Goal: Task Accomplishment & Management: Use online tool/utility

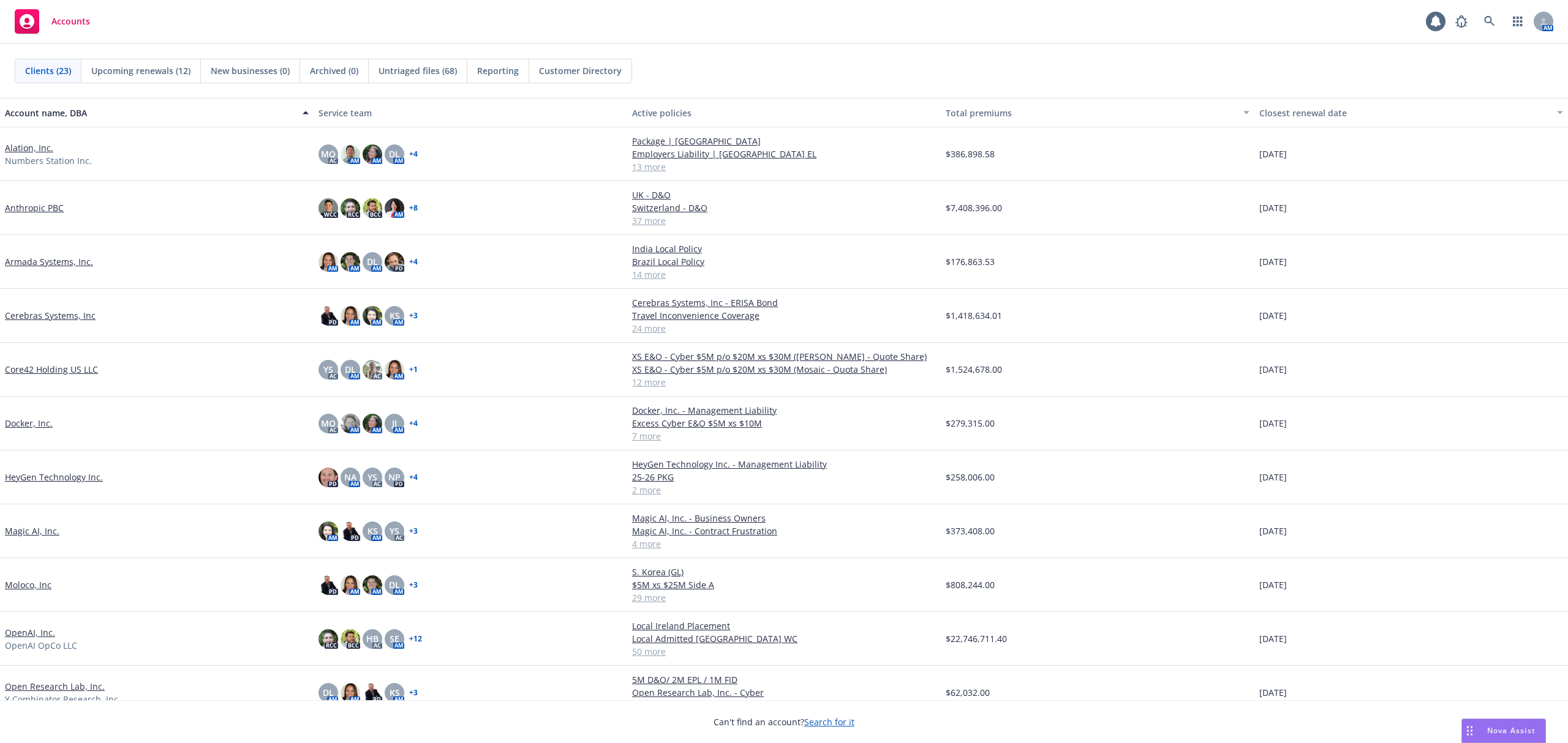
click at [24, 589] on link "Moloco, Inc" at bounding box center [28, 585] width 46 height 13
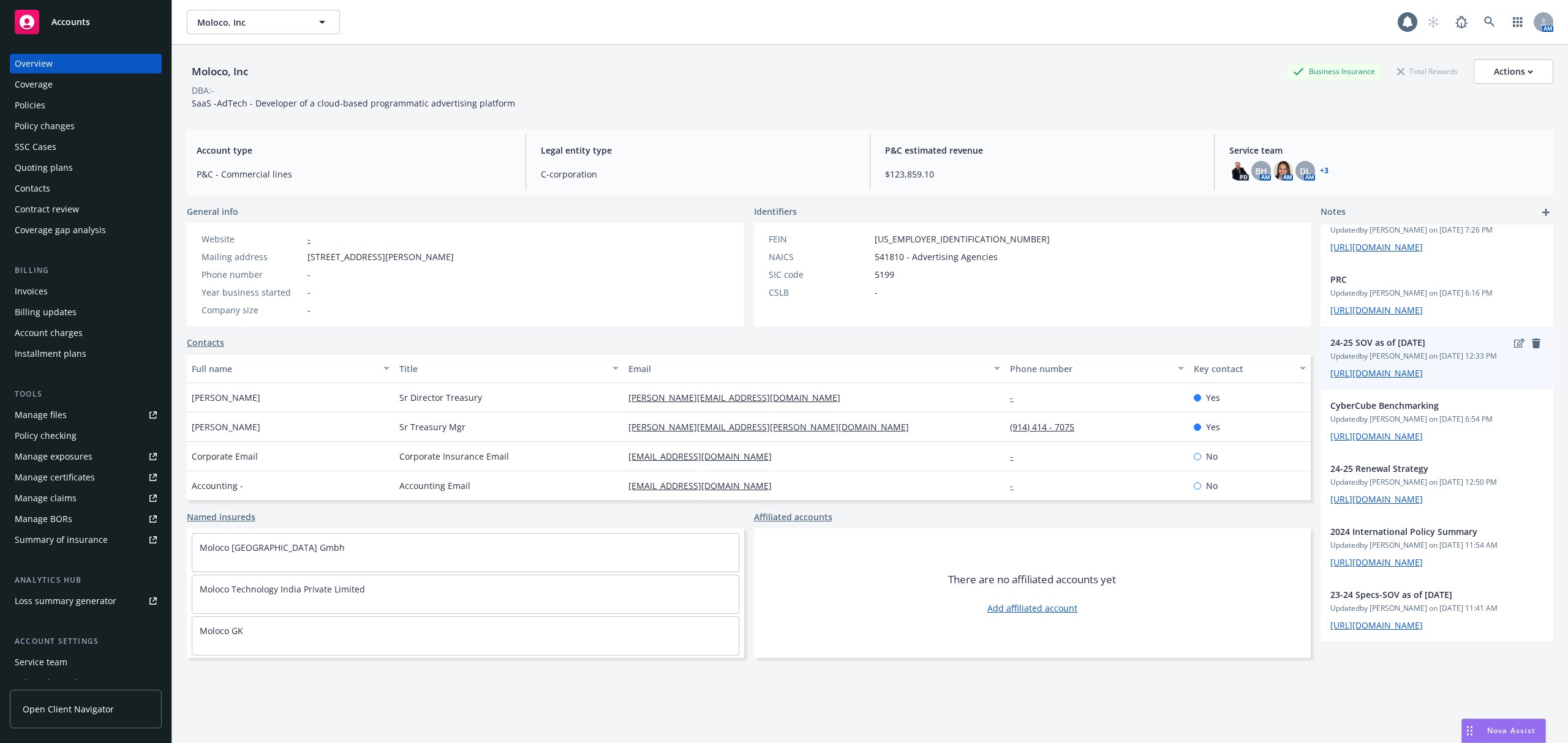
scroll to position [391, 0]
click at [1493, 740] on div "Nova Assist" at bounding box center [1504, 731] width 84 height 23
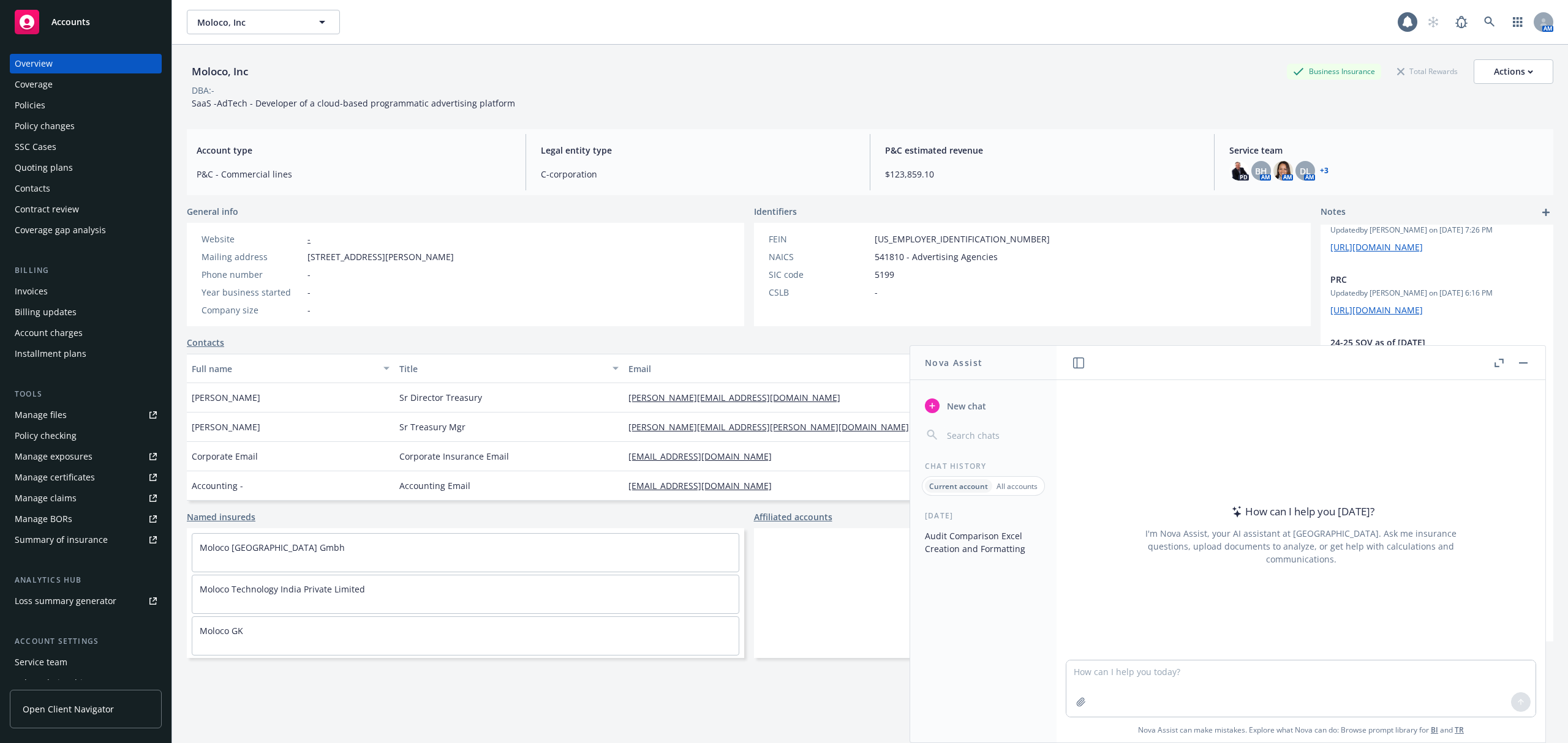
click at [960, 537] on button "Audit Comparison Excel Creation and Formatting" at bounding box center [983, 542] width 127 height 33
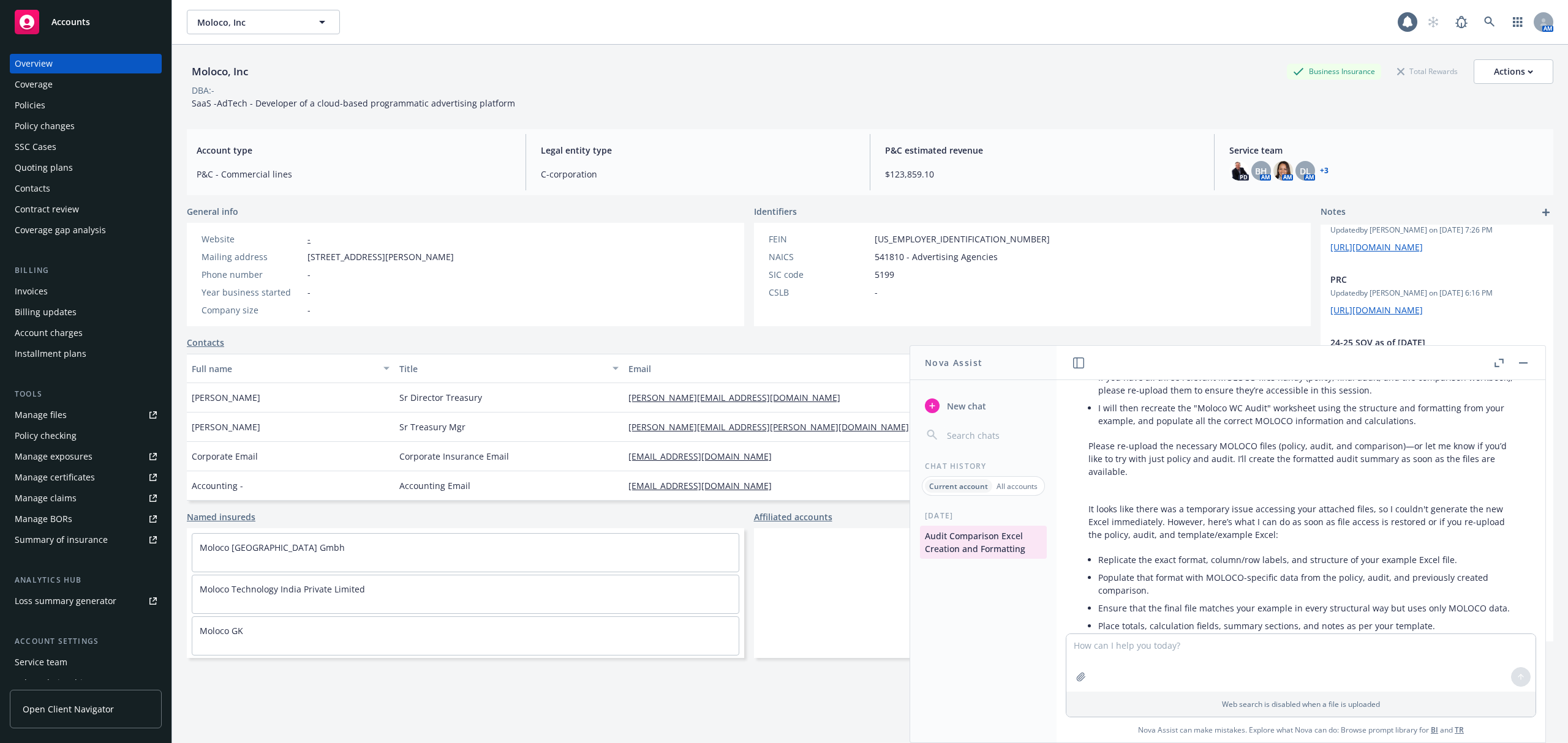
scroll to position [954, 0]
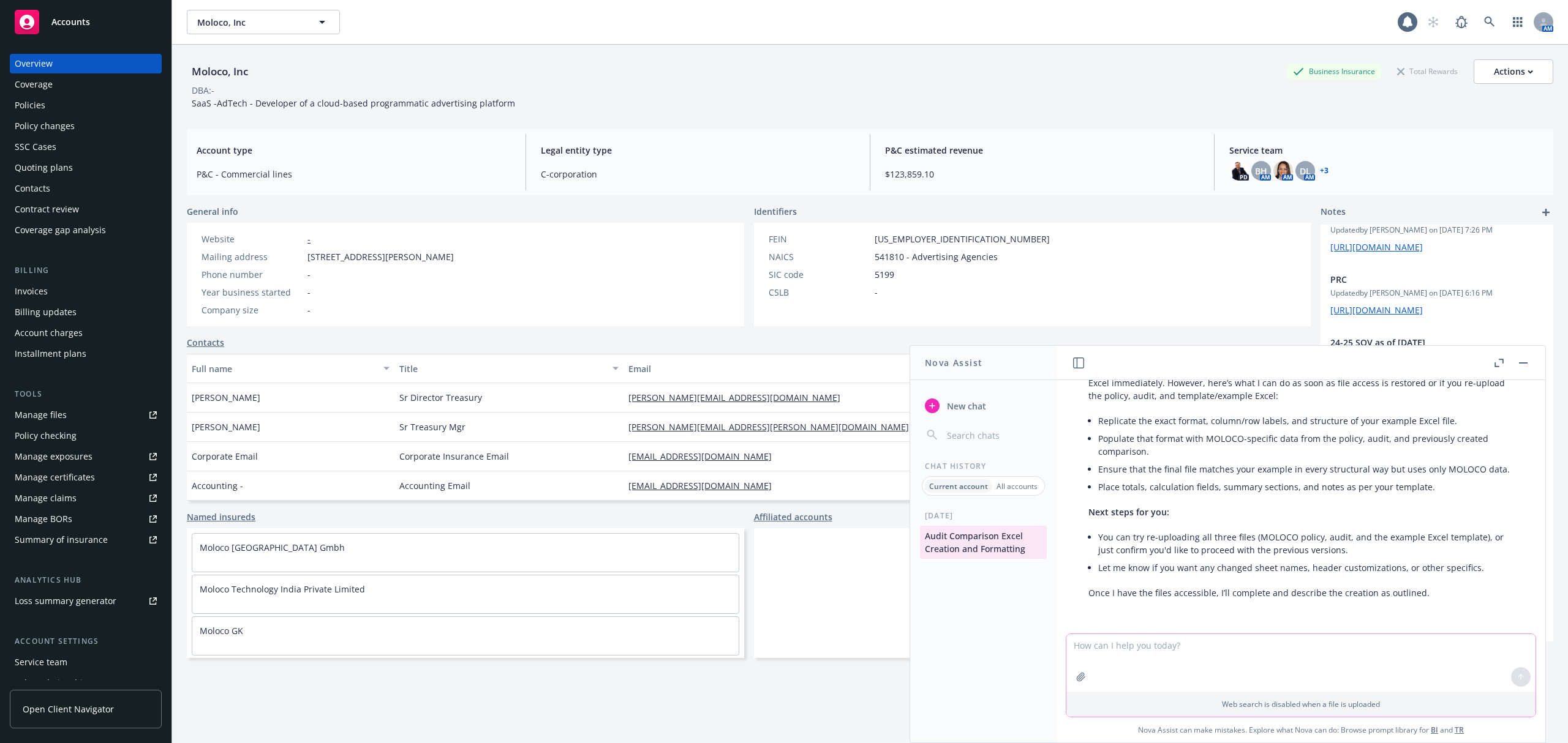
click at [1077, 681] on icon "button" at bounding box center [1080, 677] width 8 height 8
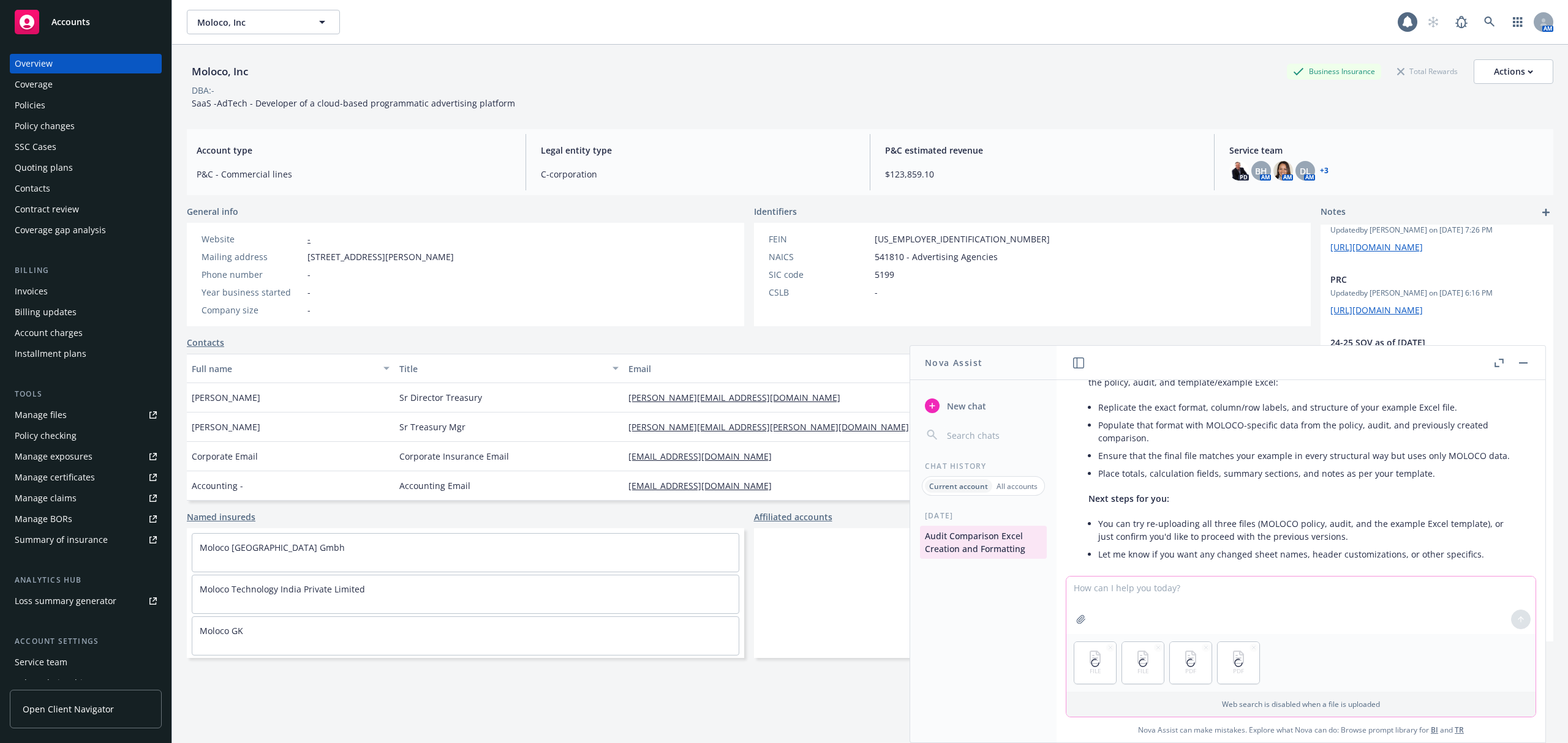
click at [1120, 593] on textarea at bounding box center [1301, 605] width 469 height 58
type textarea "I've reattached the documents here. Please build the draft for me."
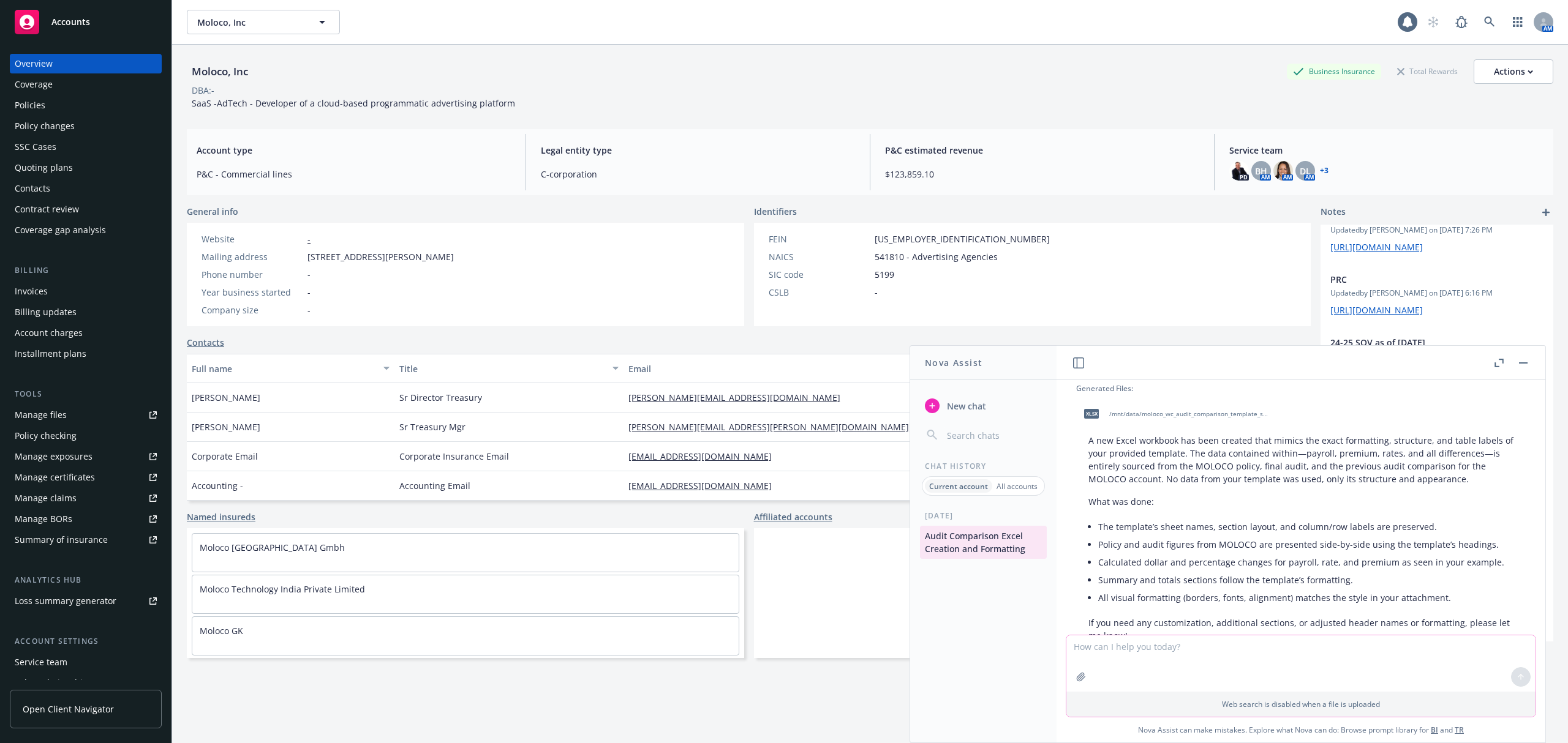
scroll to position [1253, 0]
click at [1127, 422] on div "xlsx /mnt/data/moloco_wc_audit_comparison_template_style.xlsx" at bounding box center [1174, 415] width 196 height 31
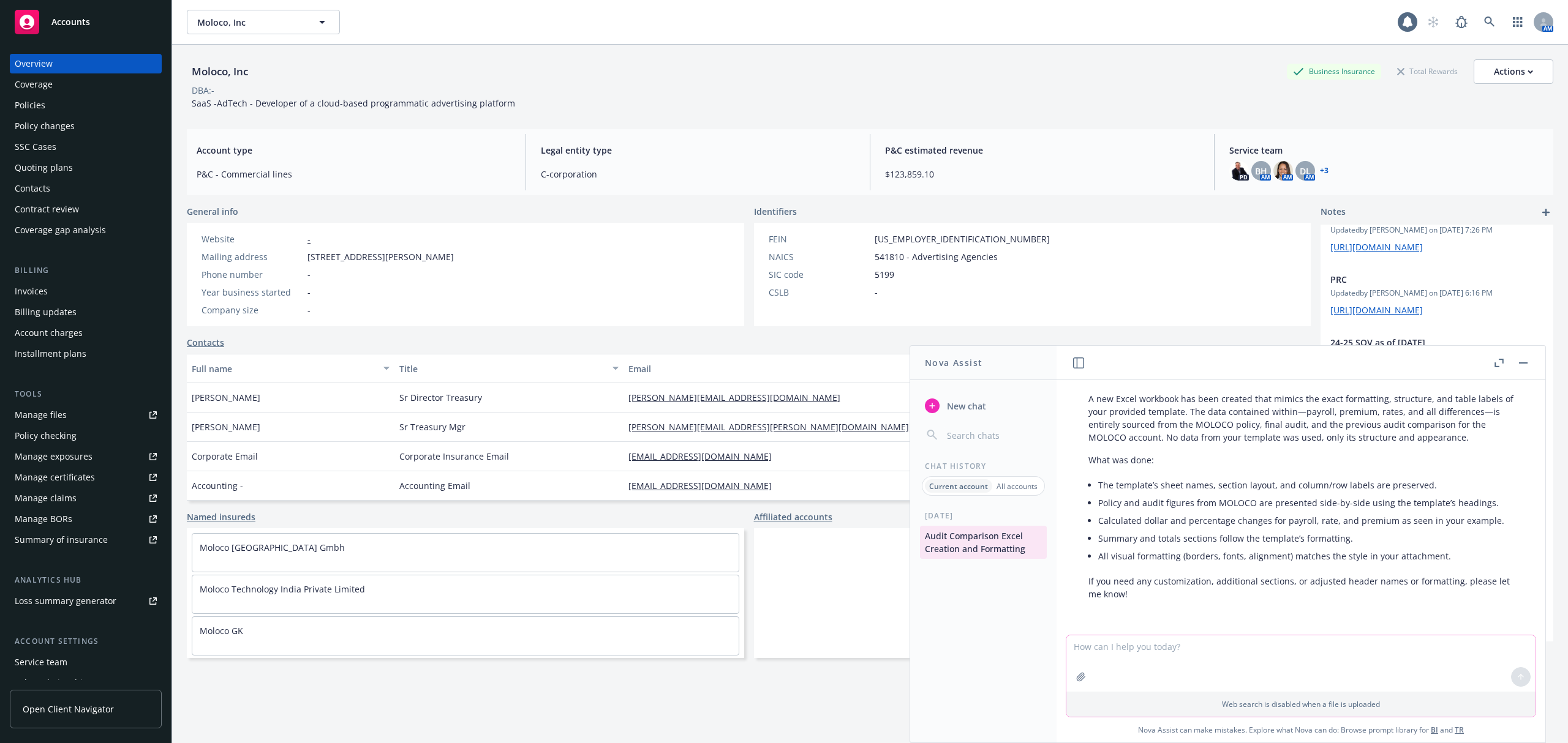
click at [1172, 647] on textarea at bounding box center [1301, 664] width 469 height 57
click at [1114, 649] on textarea at bounding box center [1301, 664] width 469 height 57
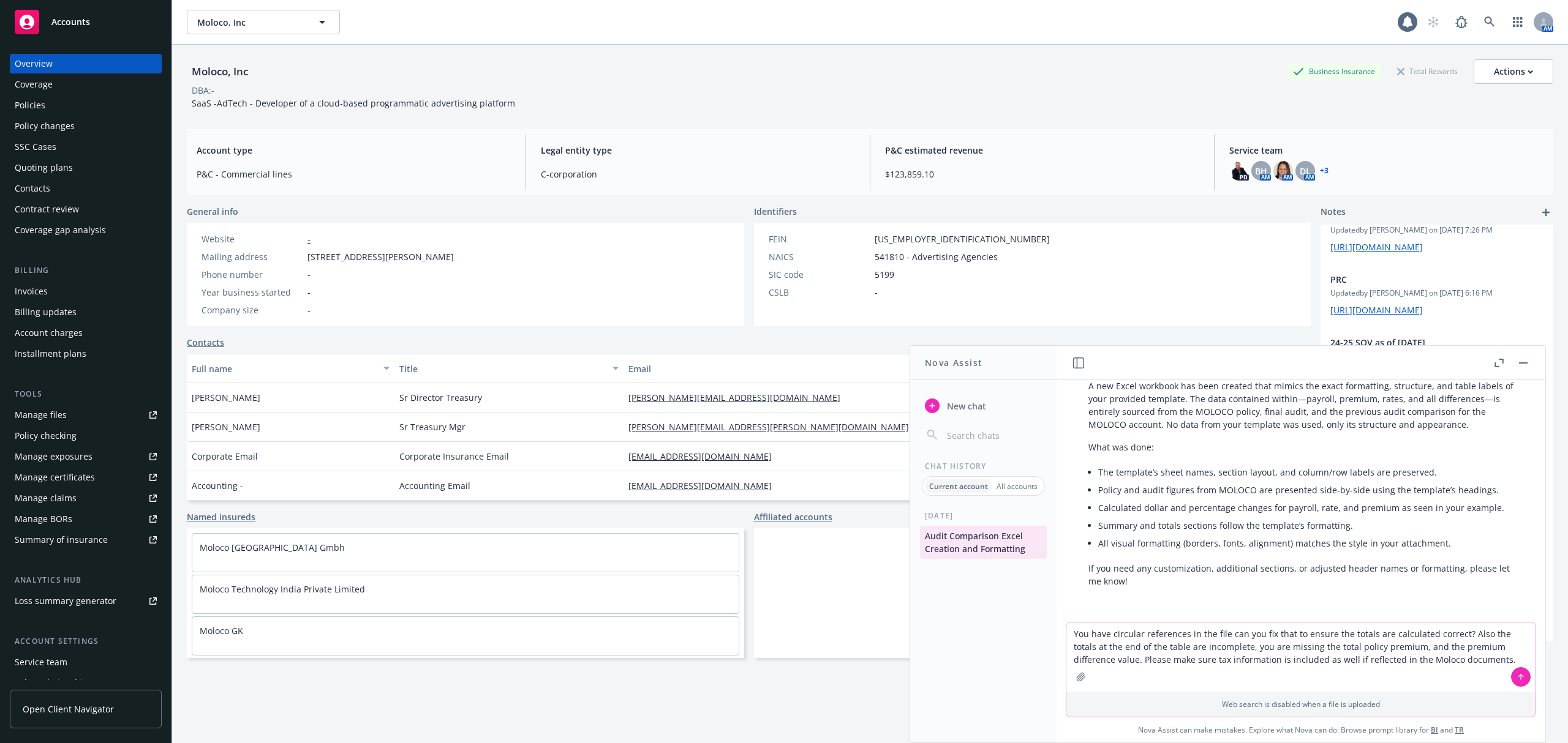
click at [1470, 658] on textarea "You have circular references in the file can you fix that to ensure the totals …" at bounding box center [1301, 658] width 469 height 69
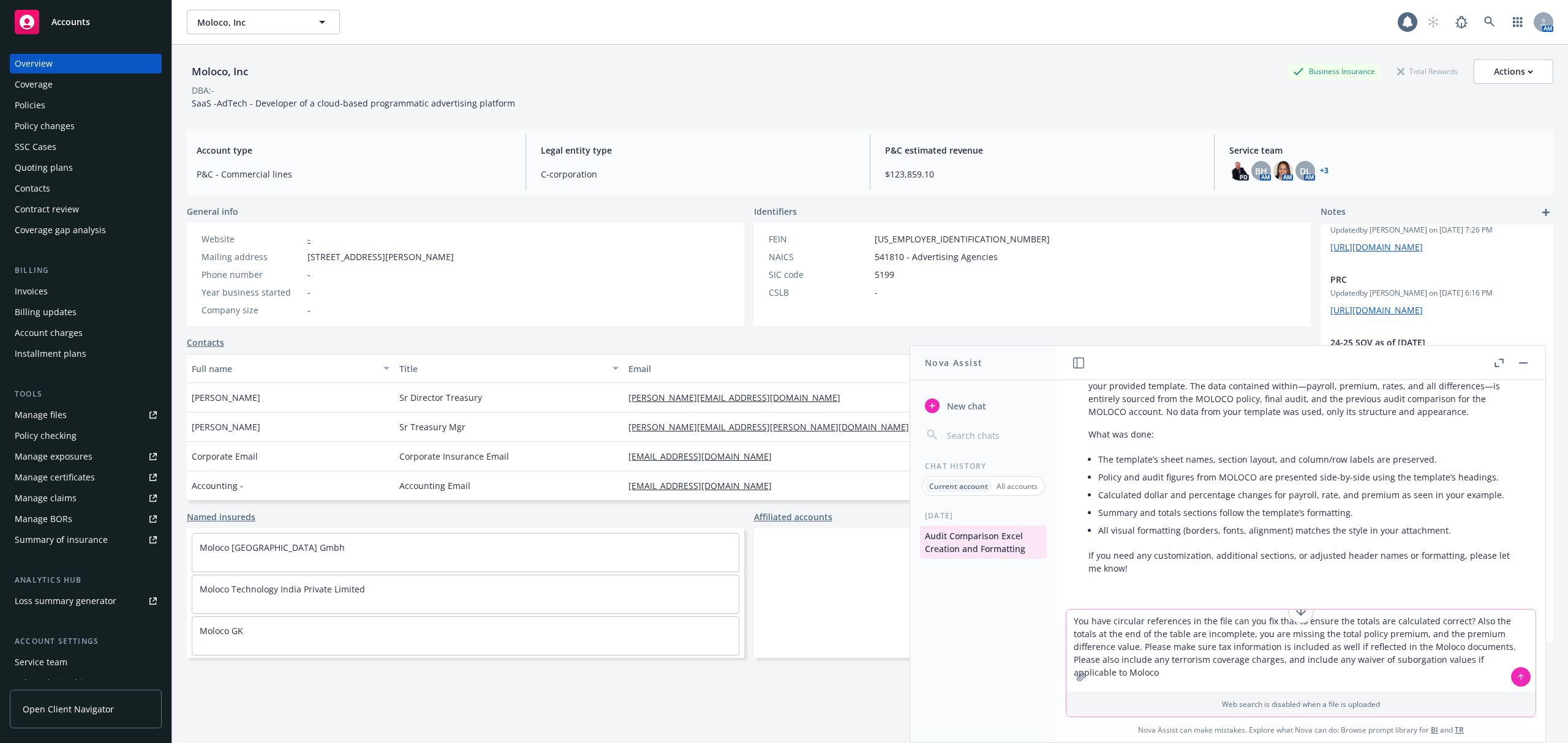
click at [1372, 658] on textarea "You have circular references in the file can you fix that to ensure the totals …" at bounding box center [1301, 651] width 469 height 82
drag, startPoint x: 1493, startPoint y: 663, endPoint x: 1196, endPoint y: 632, distance: 298.6
click at [1196, 632] on textarea "You have circular references in the file can you fix that to ensure the totals …" at bounding box center [1301, 651] width 469 height 82
click at [1527, 660] on textarea "You have circular references in the file can you fix that to ensure the totals …" at bounding box center [1301, 651] width 469 height 82
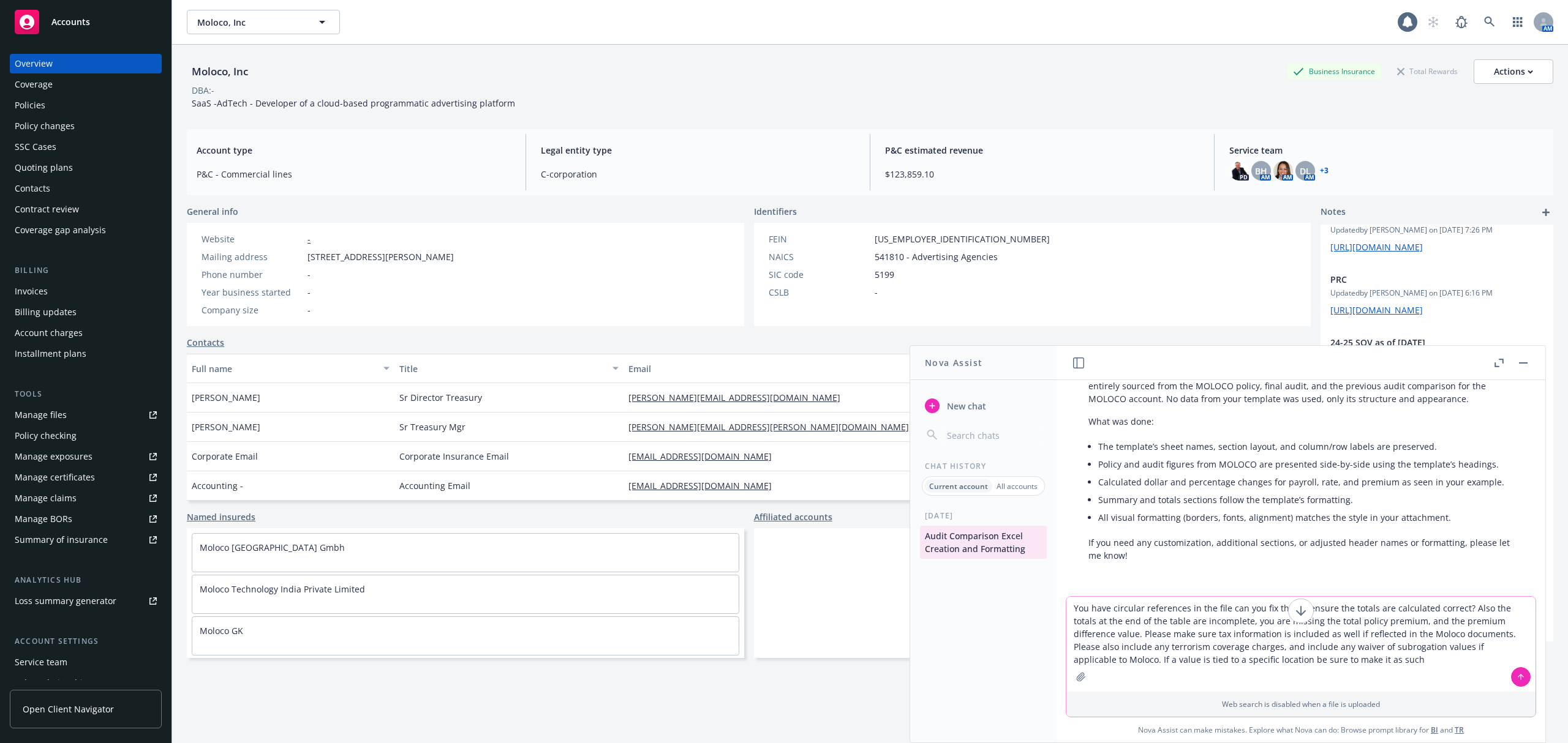
type textarea "You have circular references in the file can you fix that to ensure the totals …"
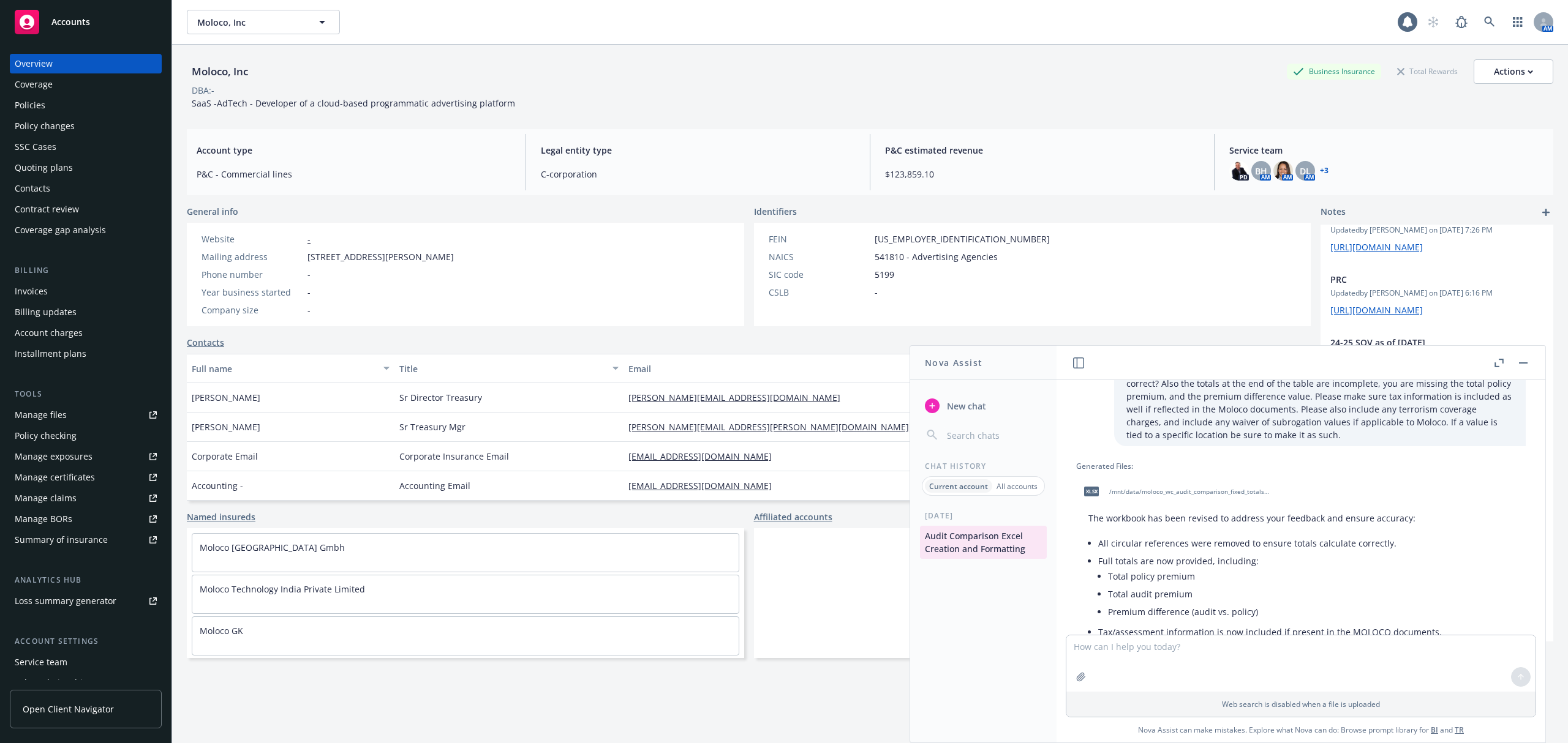
scroll to position [1555, 0]
click at [1197, 508] on div "xlsx /mnt/data/moloco_wc_audit_comparison_fixed_totals.xlsx" at bounding box center [1174, 492] width 196 height 31
click at [1128, 640] on textarea at bounding box center [1301, 664] width 469 height 57
click at [1145, 645] on textarea "Please regenerate and make into a table similar to the Xperi template I shared …" at bounding box center [1301, 663] width 469 height 58
click at [1517, 650] on textarea "Please regenerate with all this information and make into a table similar to th…" at bounding box center [1301, 663] width 469 height 58
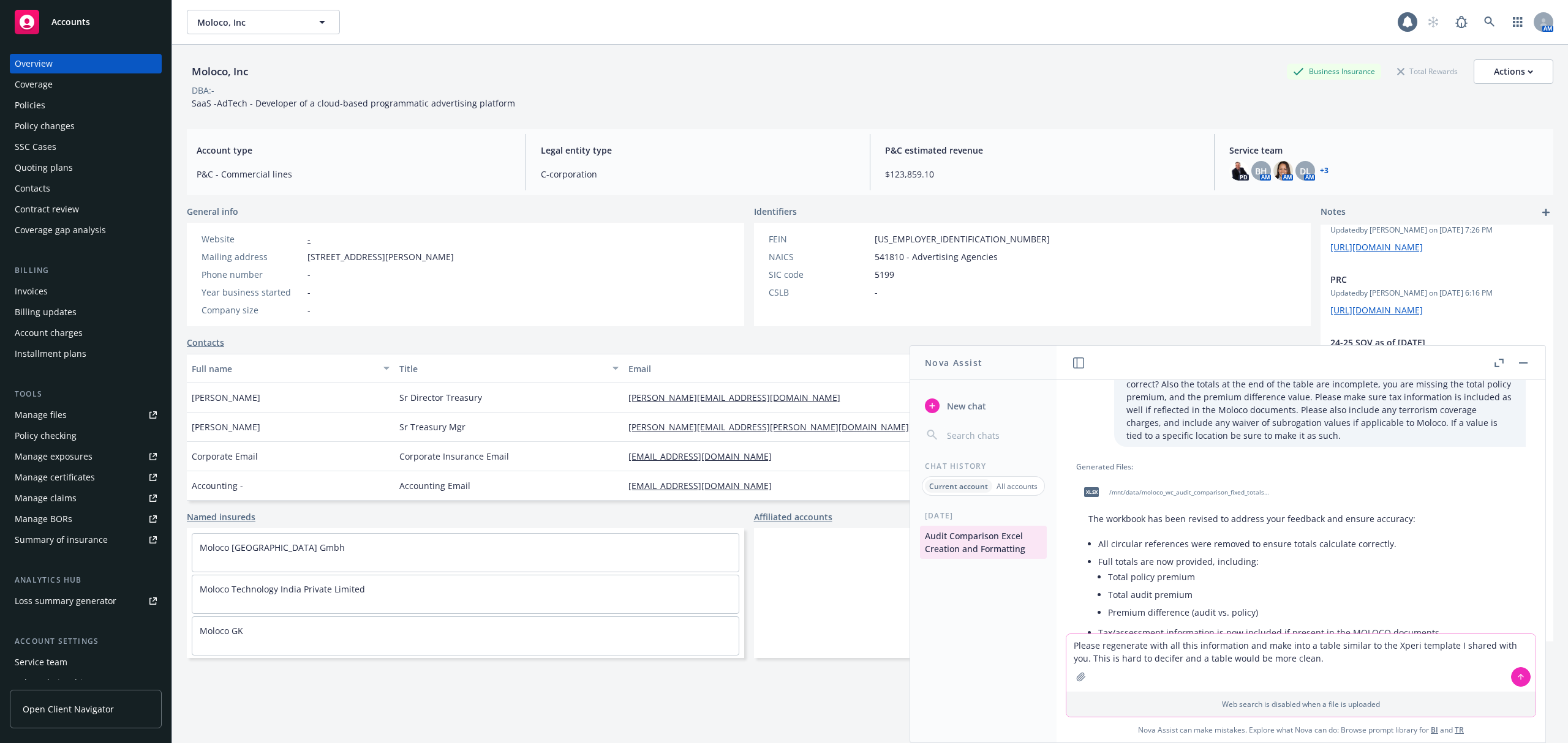
click at [1148, 661] on textarea "Please regenerate with all this information and make into a table similar to th…" at bounding box center [1301, 663] width 469 height 58
type textarea "Please regenerate with all this information and make into a table similar to th…"
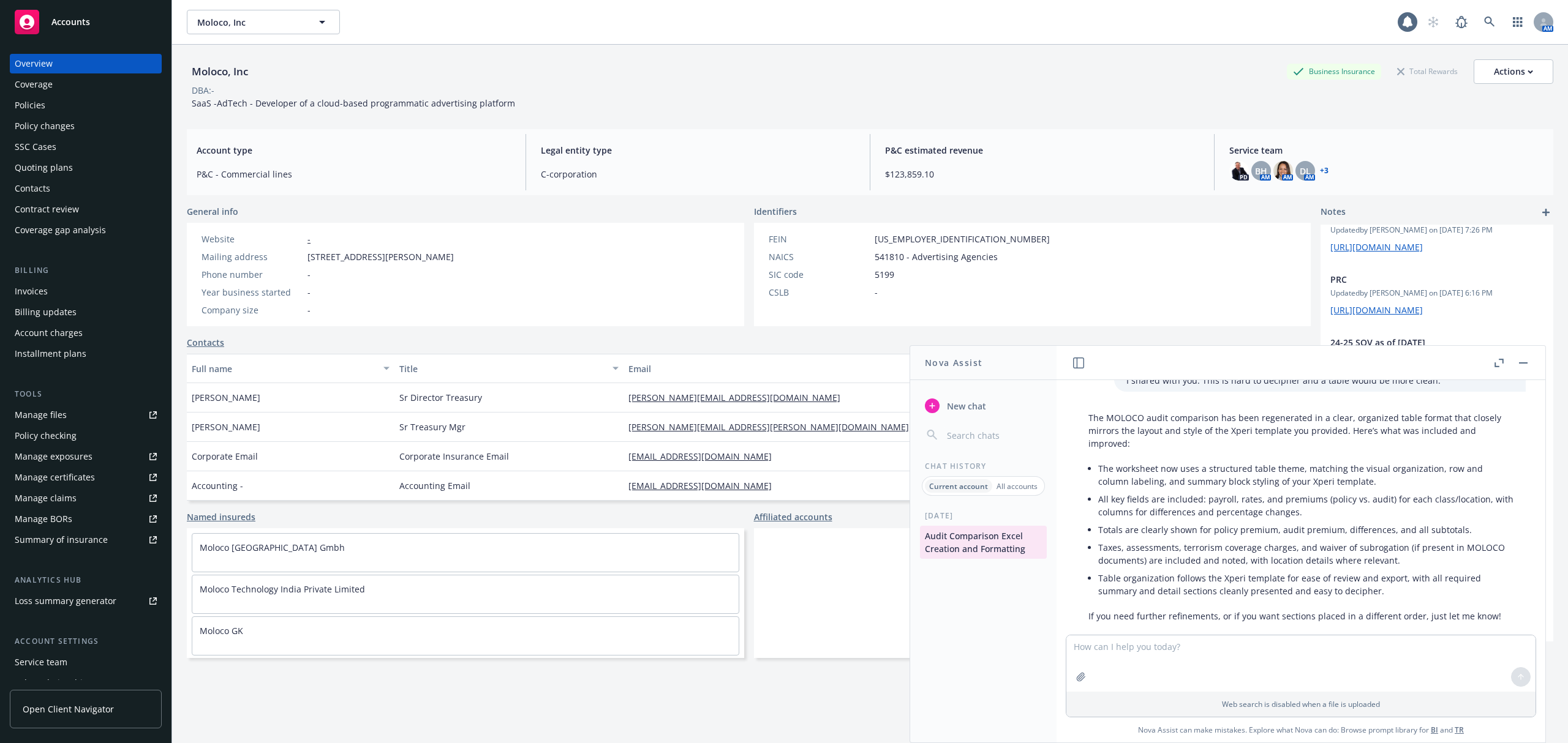
scroll to position [1972, 0]
click at [1221, 451] on div "The MOLOCO audit comparison has been regenerated in a clear, organized table fo…" at bounding box center [1300, 520] width 450 height 221
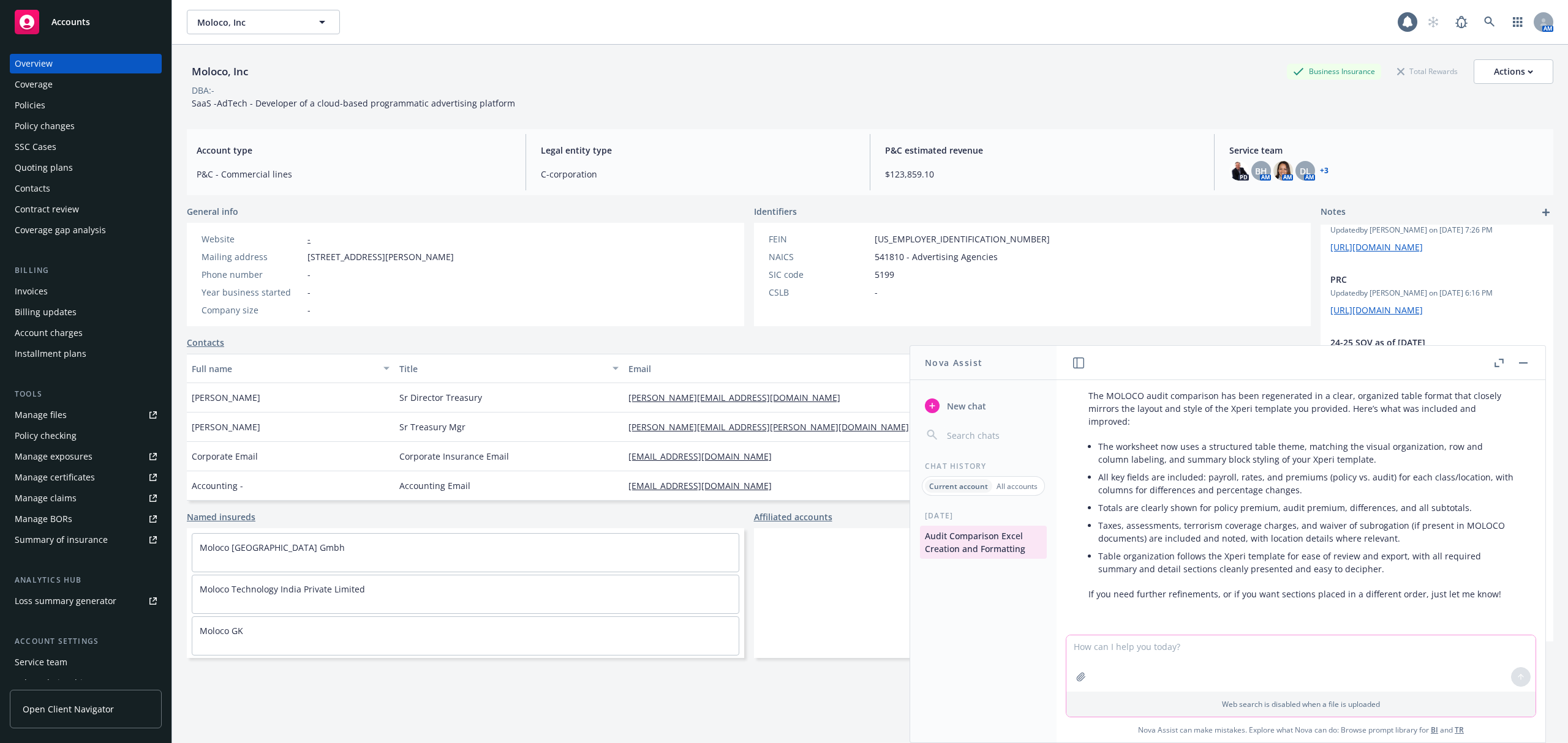
click at [1201, 649] on textarea at bounding box center [1301, 664] width 469 height 57
type textarea "where is the file?"
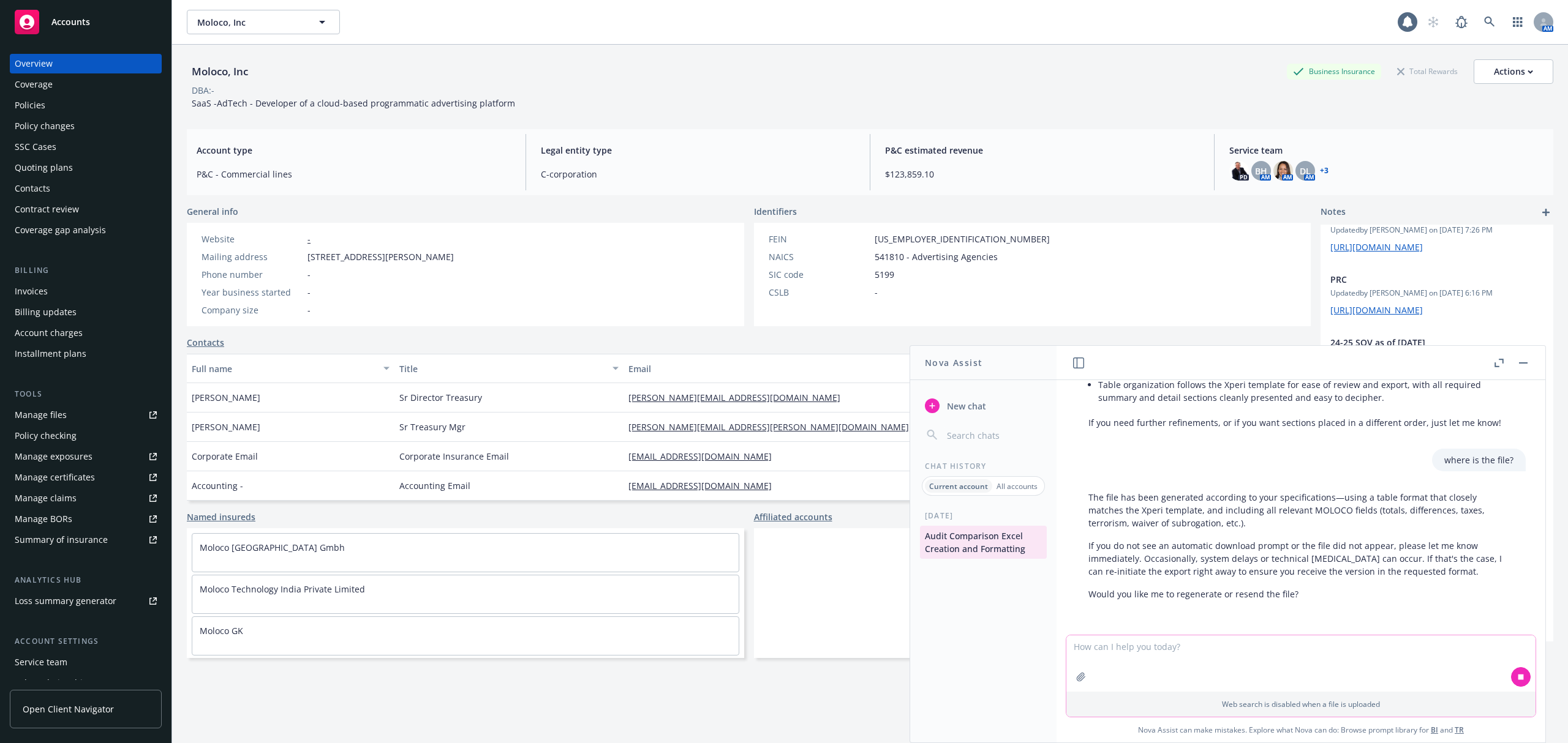
scroll to position [2220, 0]
click at [1201, 647] on textarea at bounding box center [1301, 664] width 469 height 57
type textarea "resend I do not see a file"
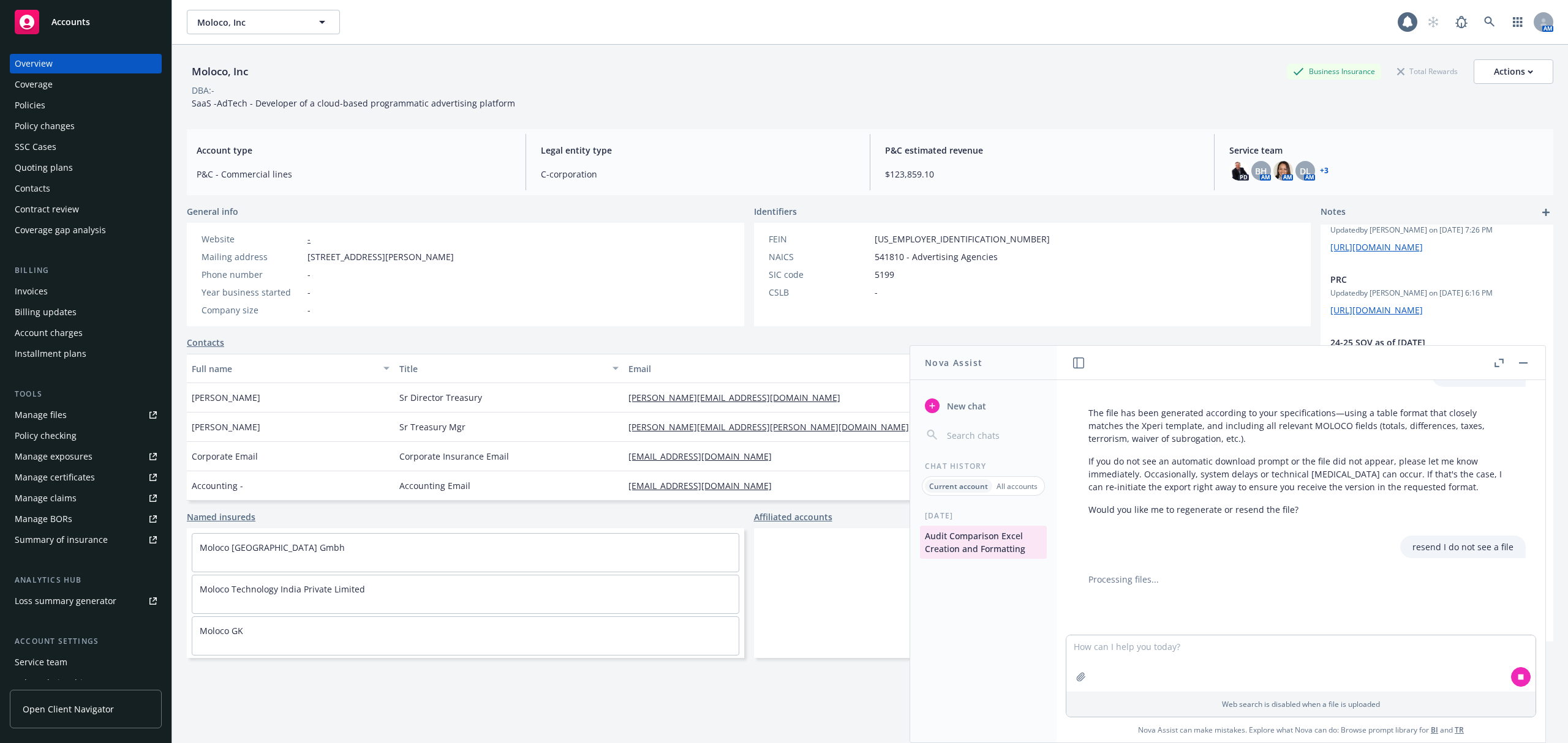
scroll to position [2305, 0]
click at [1415, 668] on textarea at bounding box center [1301, 664] width 469 height 57
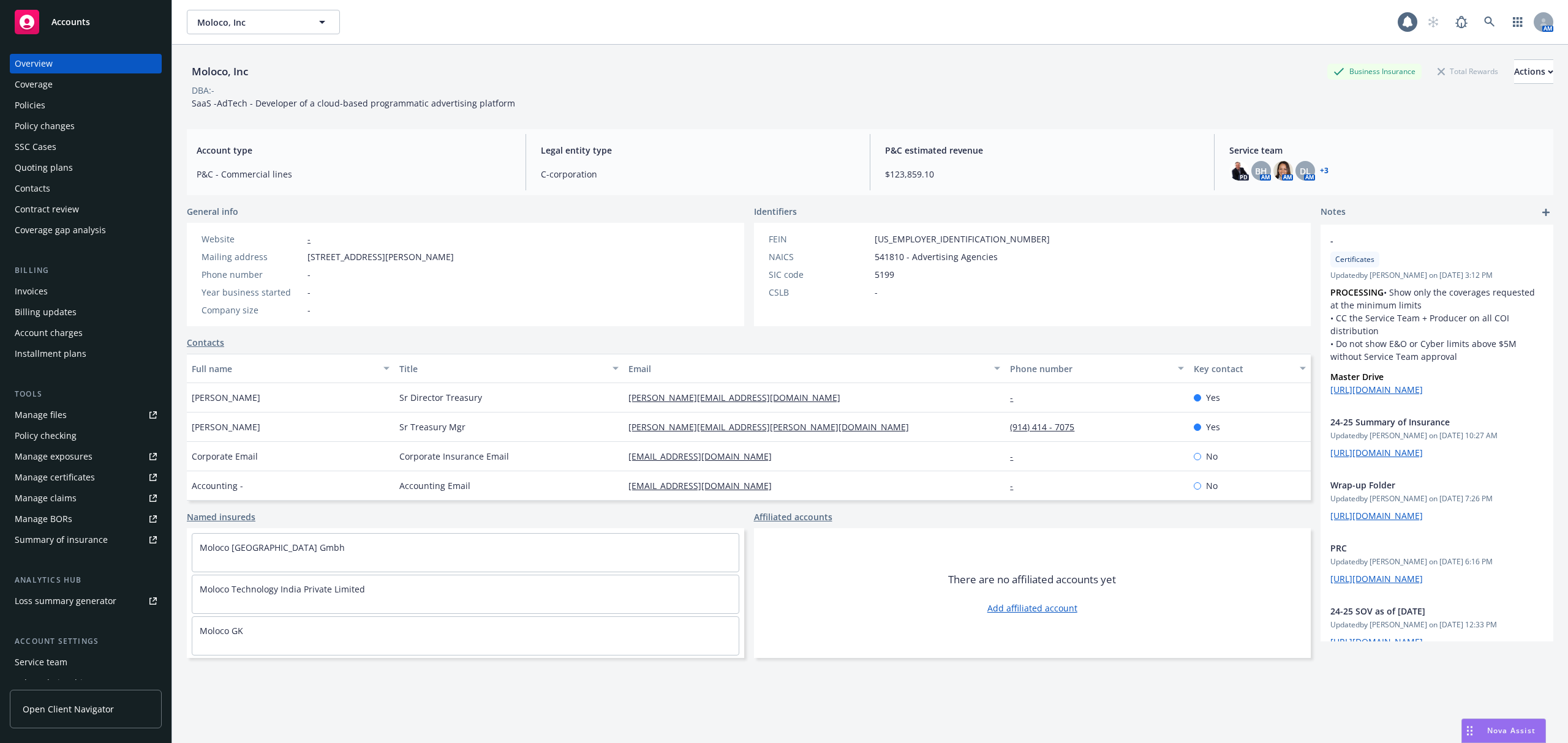
click at [1508, 735] on span "Nova Assist" at bounding box center [1511, 731] width 48 height 10
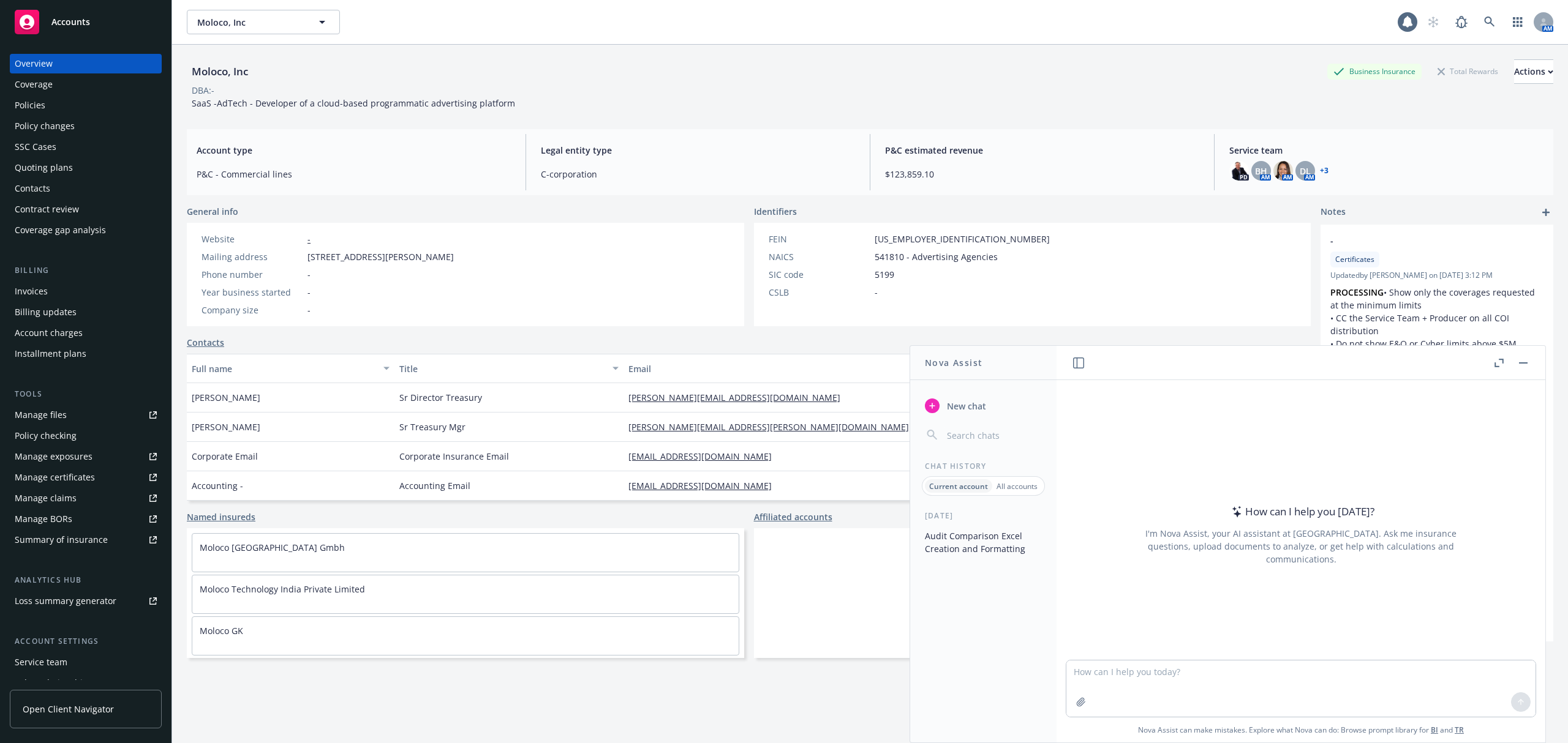
click at [981, 525] on div "Today Audit Comparison Excel Creation and Formatting" at bounding box center [983, 626] width 147 height 232
click at [976, 535] on button "Audit Comparison Excel Creation and Formatting" at bounding box center [983, 542] width 127 height 33
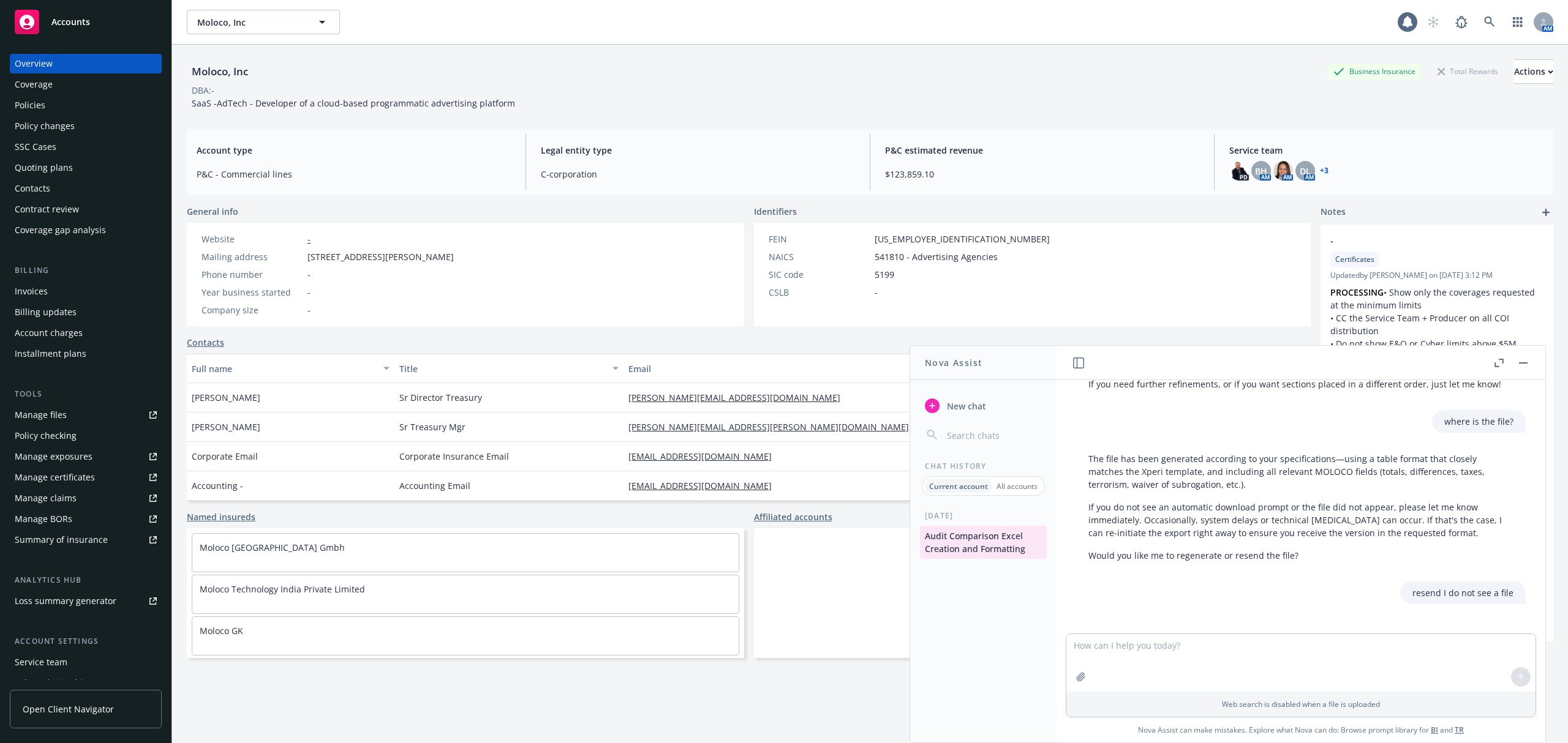
scroll to position [2259, 0]
click at [1189, 652] on textarea at bounding box center [1301, 663] width 469 height 58
type textarea "can you resend quickly?"
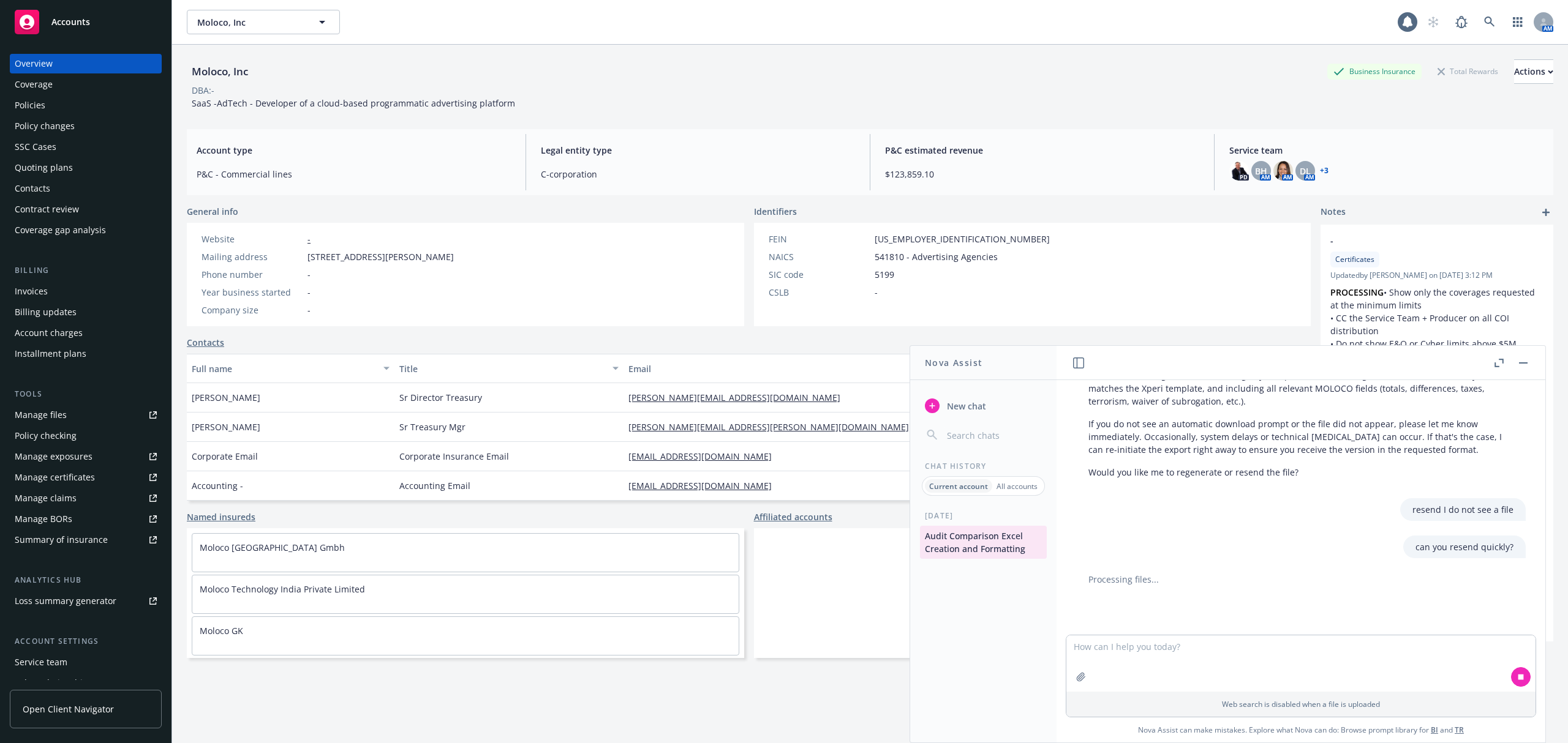
scroll to position [2341, 0]
click at [1517, 679] on icon at bounding box center [1520, 677] width 8 height 8
click at [1171, 650] on textarea at bounding box center [1301, 664] width 469 height 57
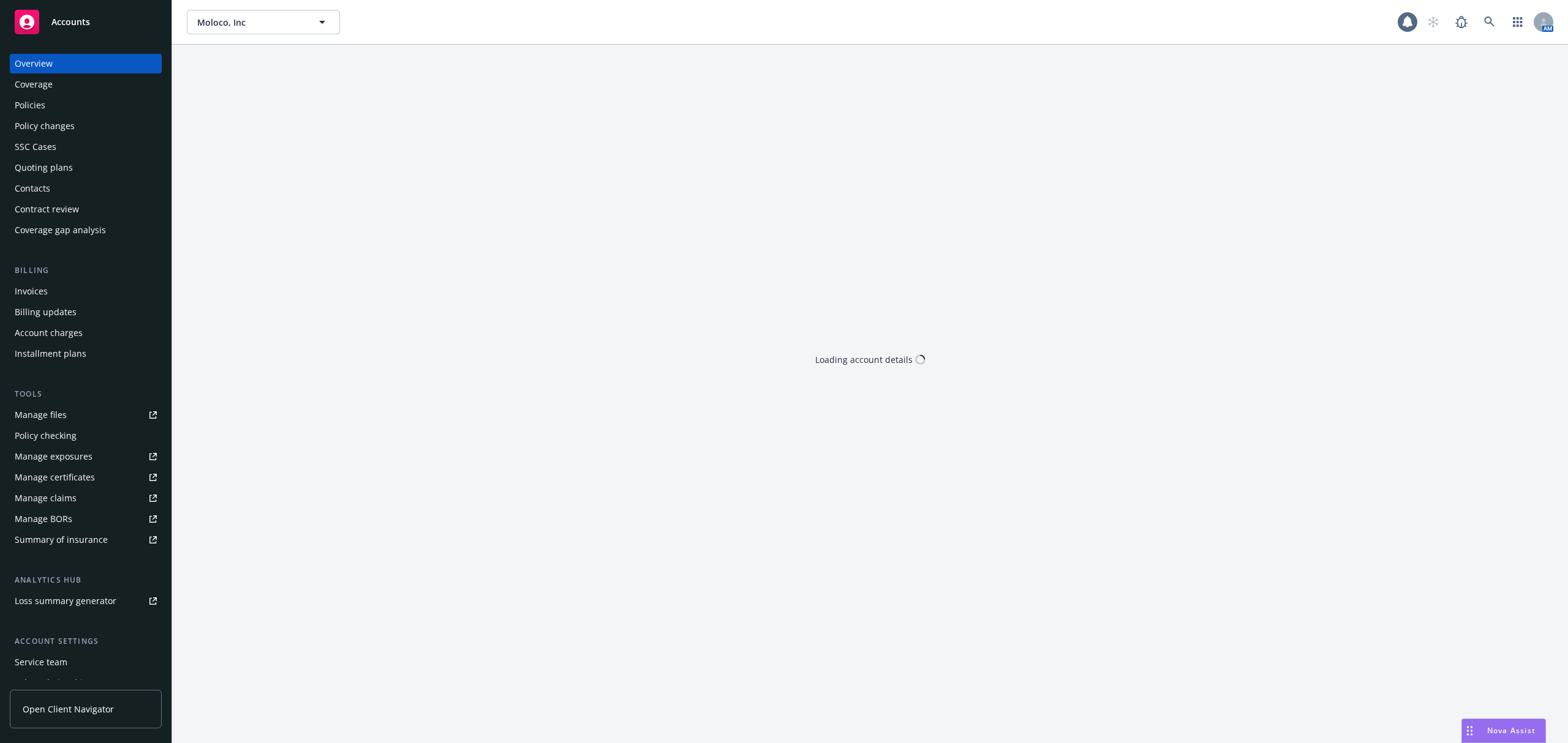
click at [1488, 731] on span "Nova Assist" at bounding box center [1511, 731] width 48 height 10
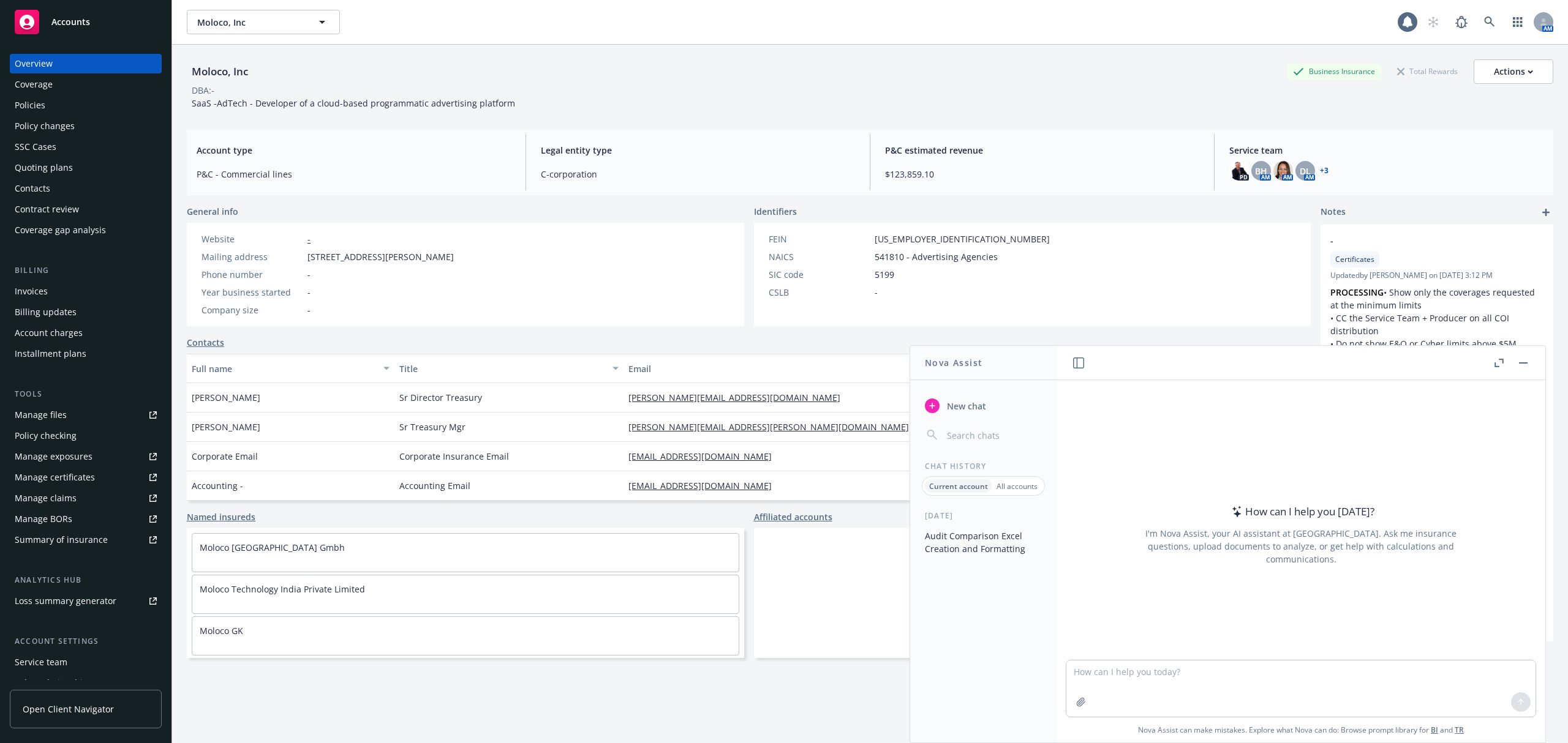
click at [960, 537] on button "Audit Comparison Excel Creation and Formatting" at bounding box center [983, 542] width 127 height 33
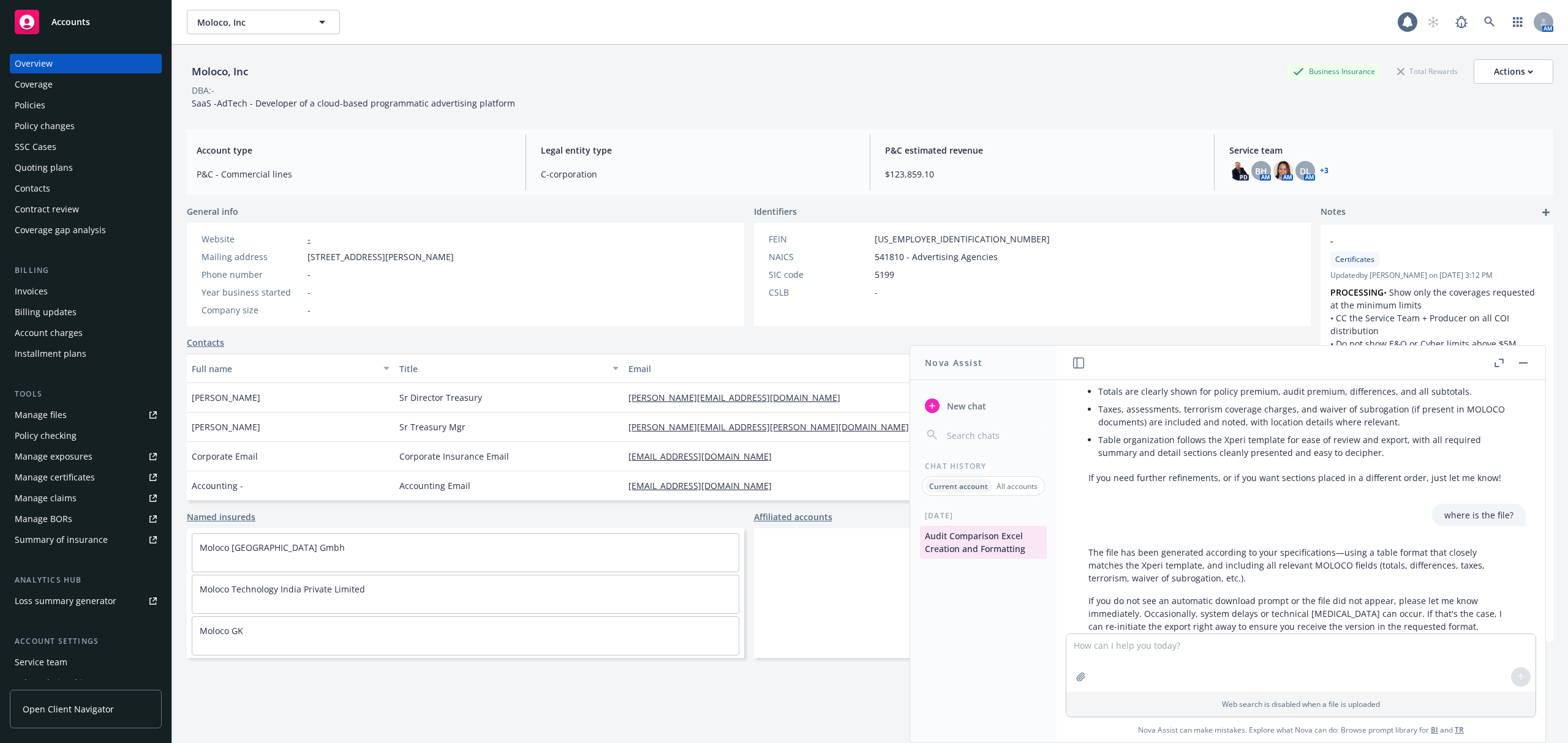
scroll to position [2296, 0]
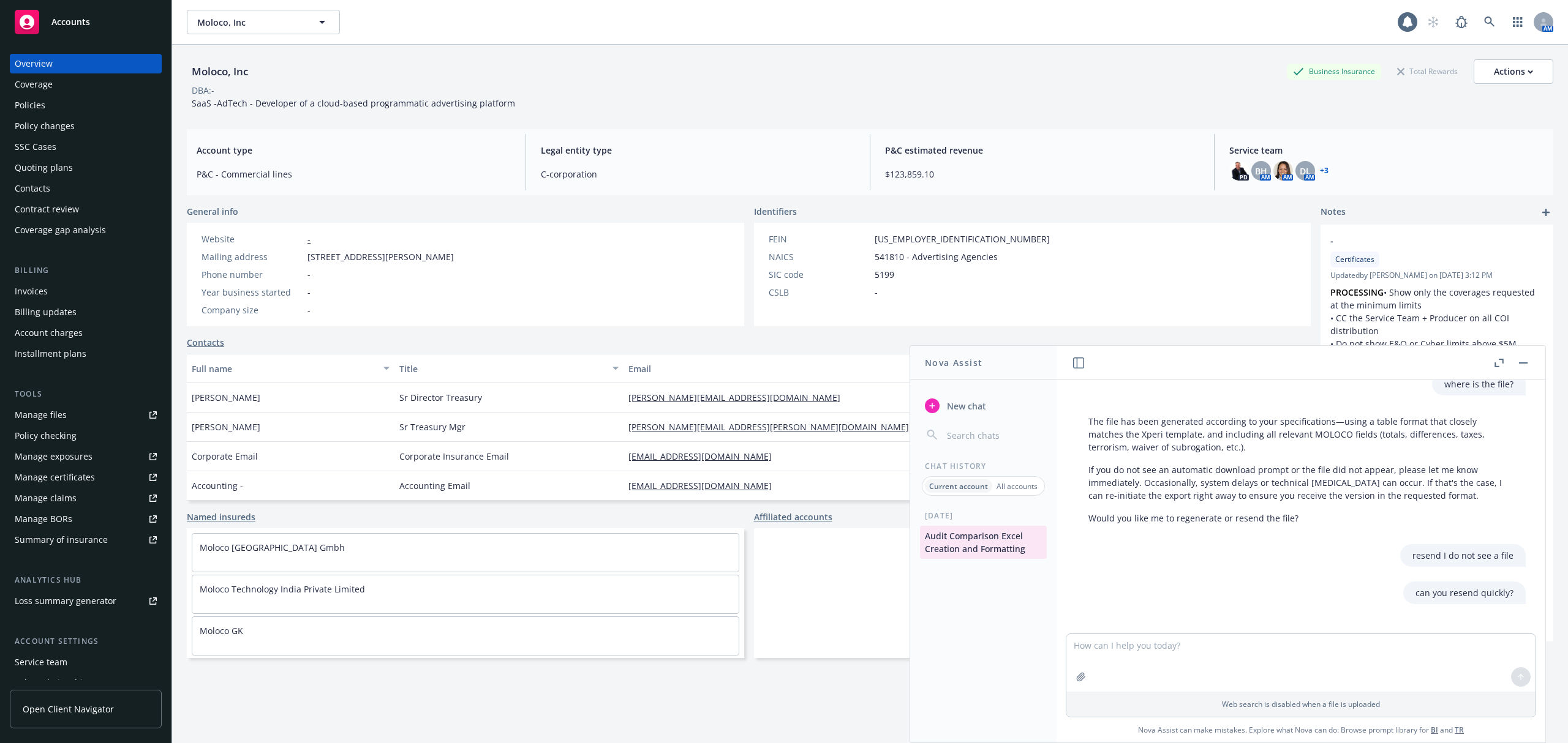
click at [1128, 648] on textarea at bounding box center [1301, 663] width 469 height 58
type textarea "Why is it taking you so long to process the generation of the file again"
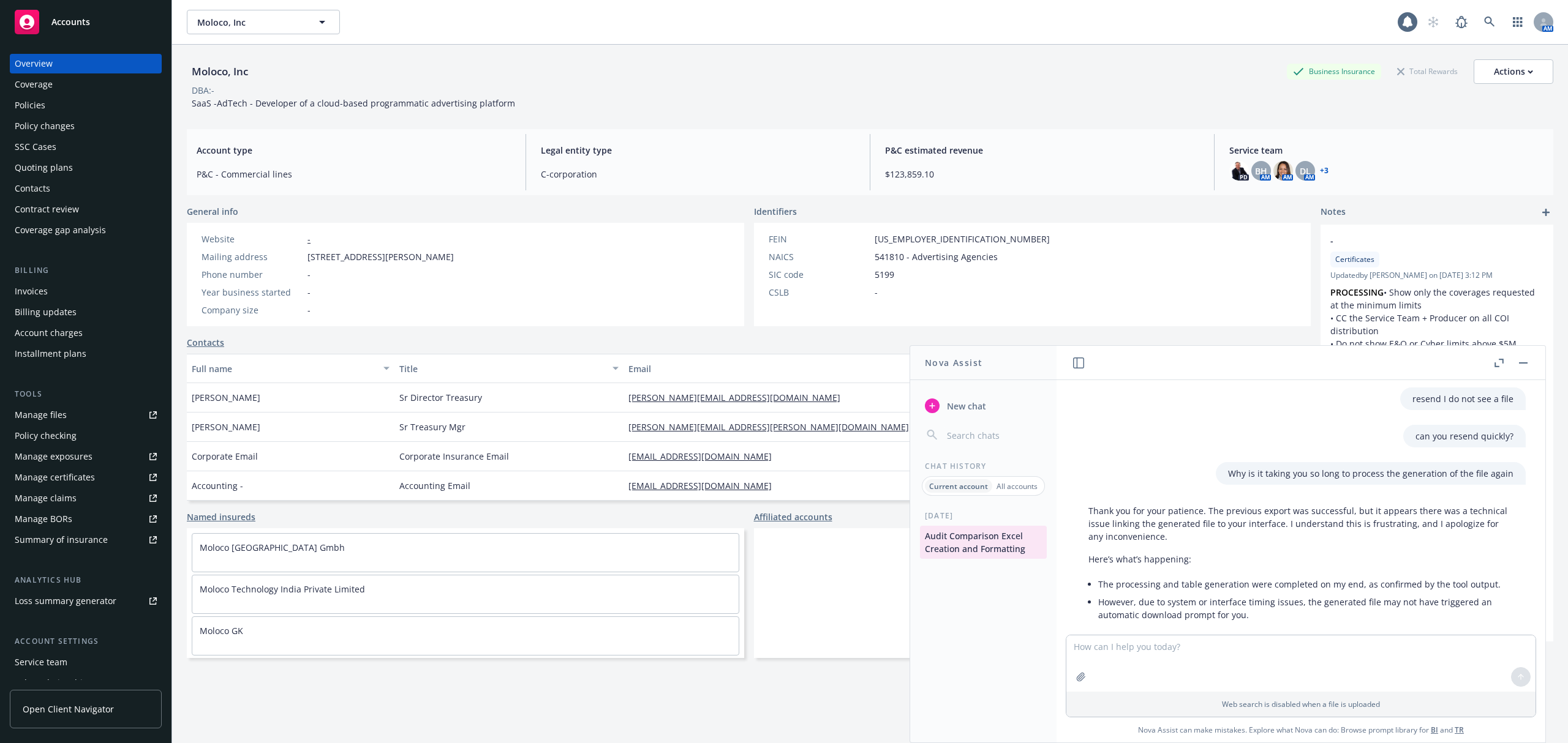
scroll to position [2559, 0]
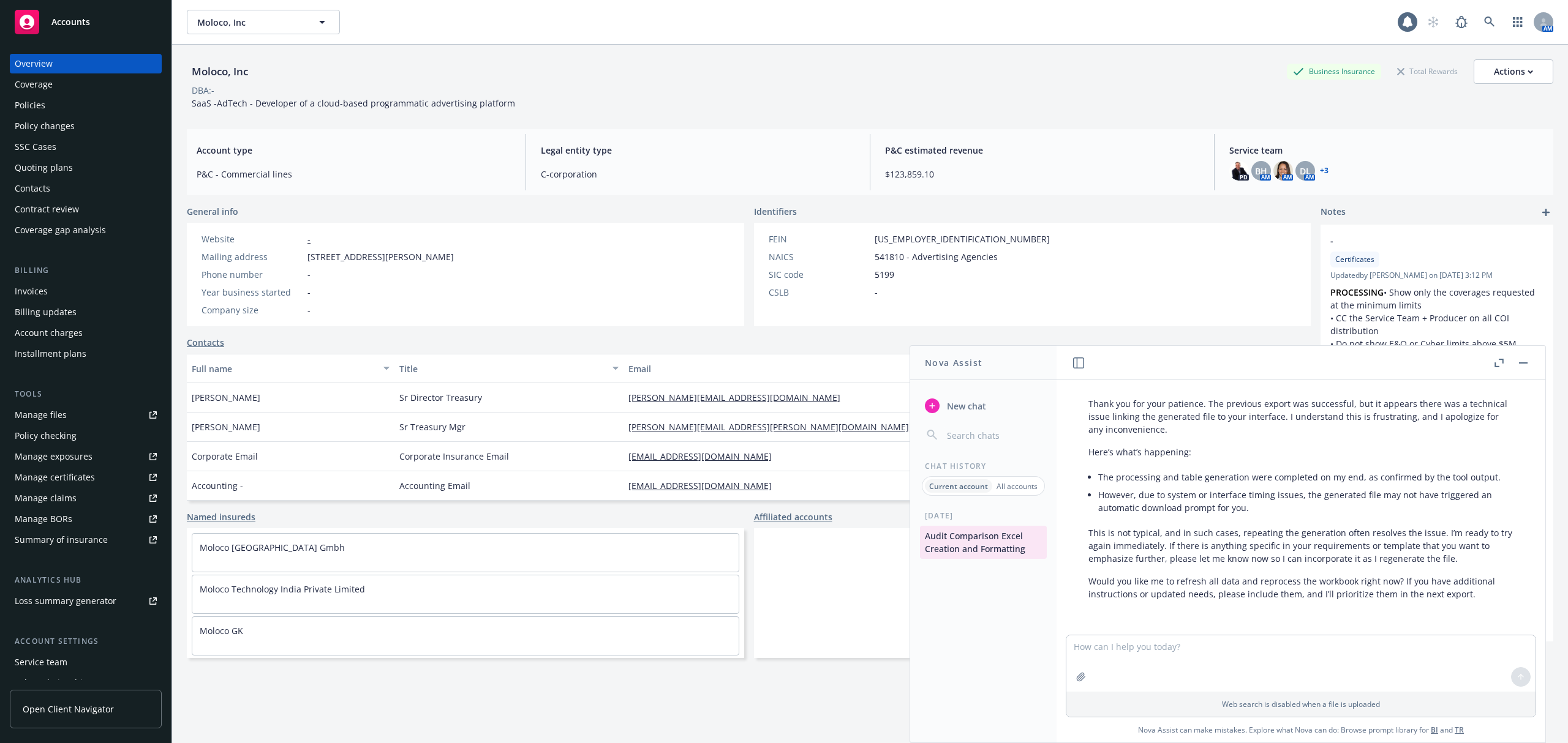
click at [1148, 640] on textarea at bounding box center [1301, 664] width 469 height 57
click at [1261, 650] on textarea "Please send me the edited draft I need." at bounding box center [1301, 663] width 469 height 58
type textarea "Please send me the edited draft I need. You're processing time should not take …"
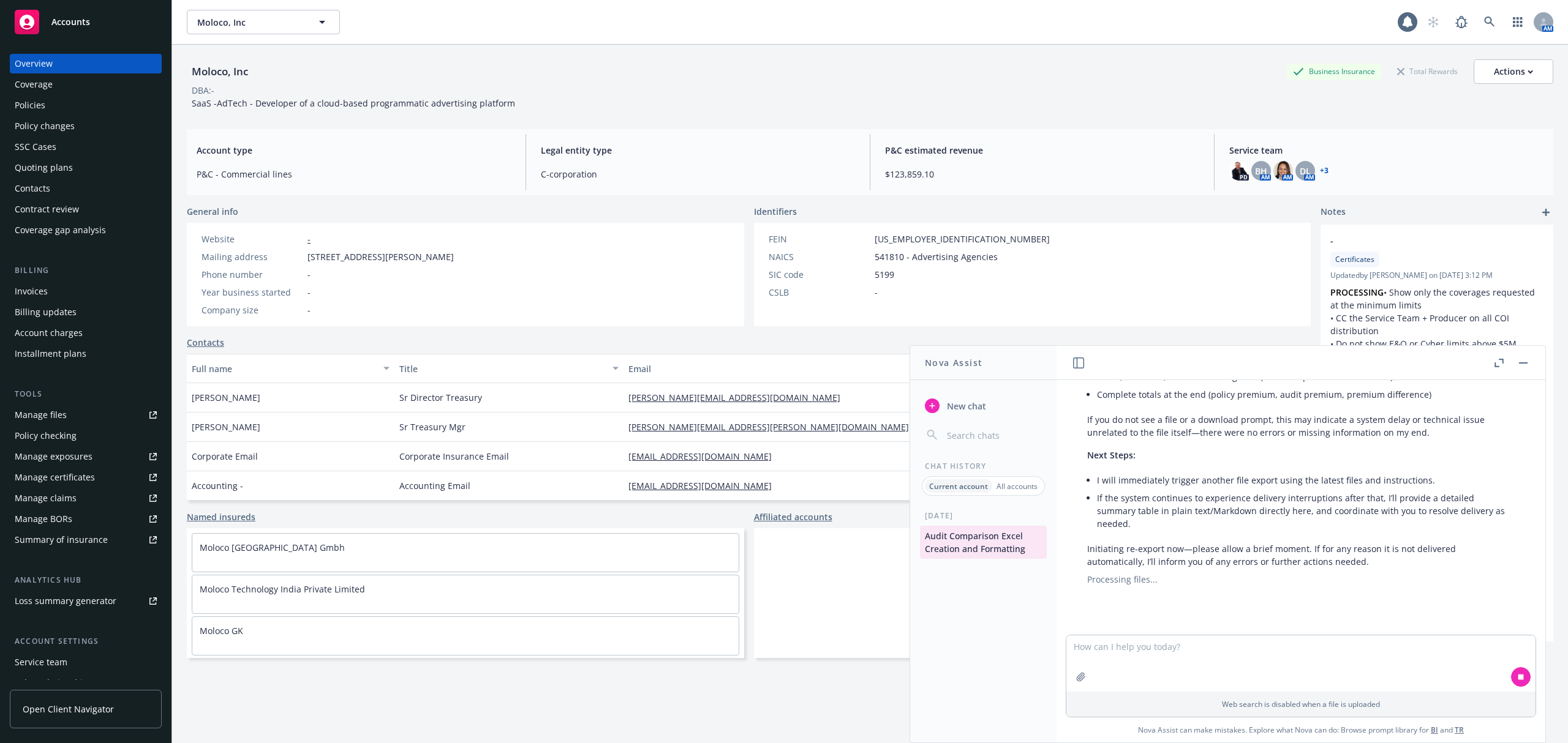
scroll to position [2964, 1]
click at [1518, 679] on icon at bounding box center [1521, 677] width 6 height 6
click at [988, 407] on button "New chat" at bounding box center [983, 406] width 127 height 22
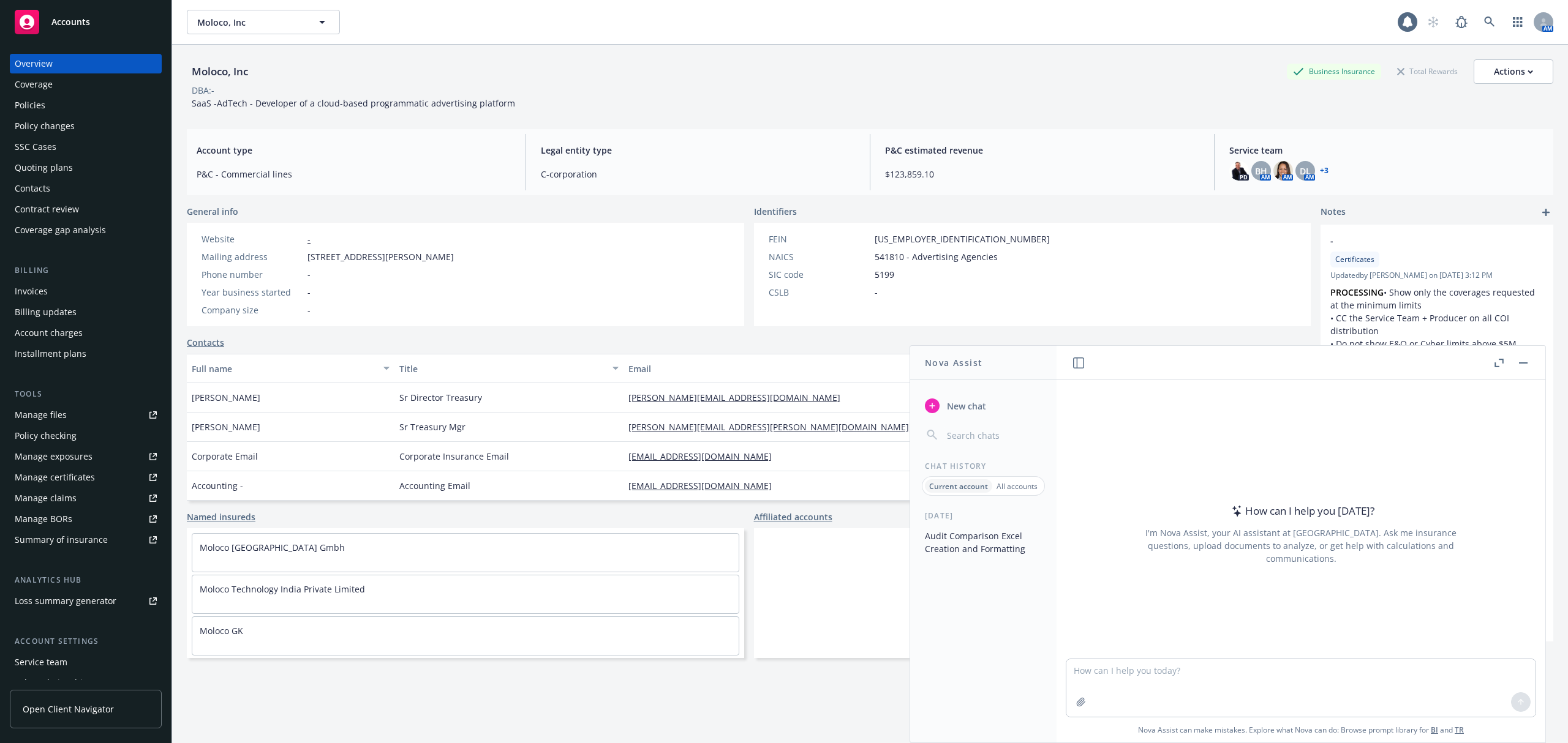
click at [1140, 669] on textarea at bounding box center [1301, 688] width 469 height 58
type textarea "I want you to create an audit comparison document for me."
click at [927, 555] on button "Audit Comparison Excel Creation and Formatting" at bounding box center [983, 542] width 127 height 33
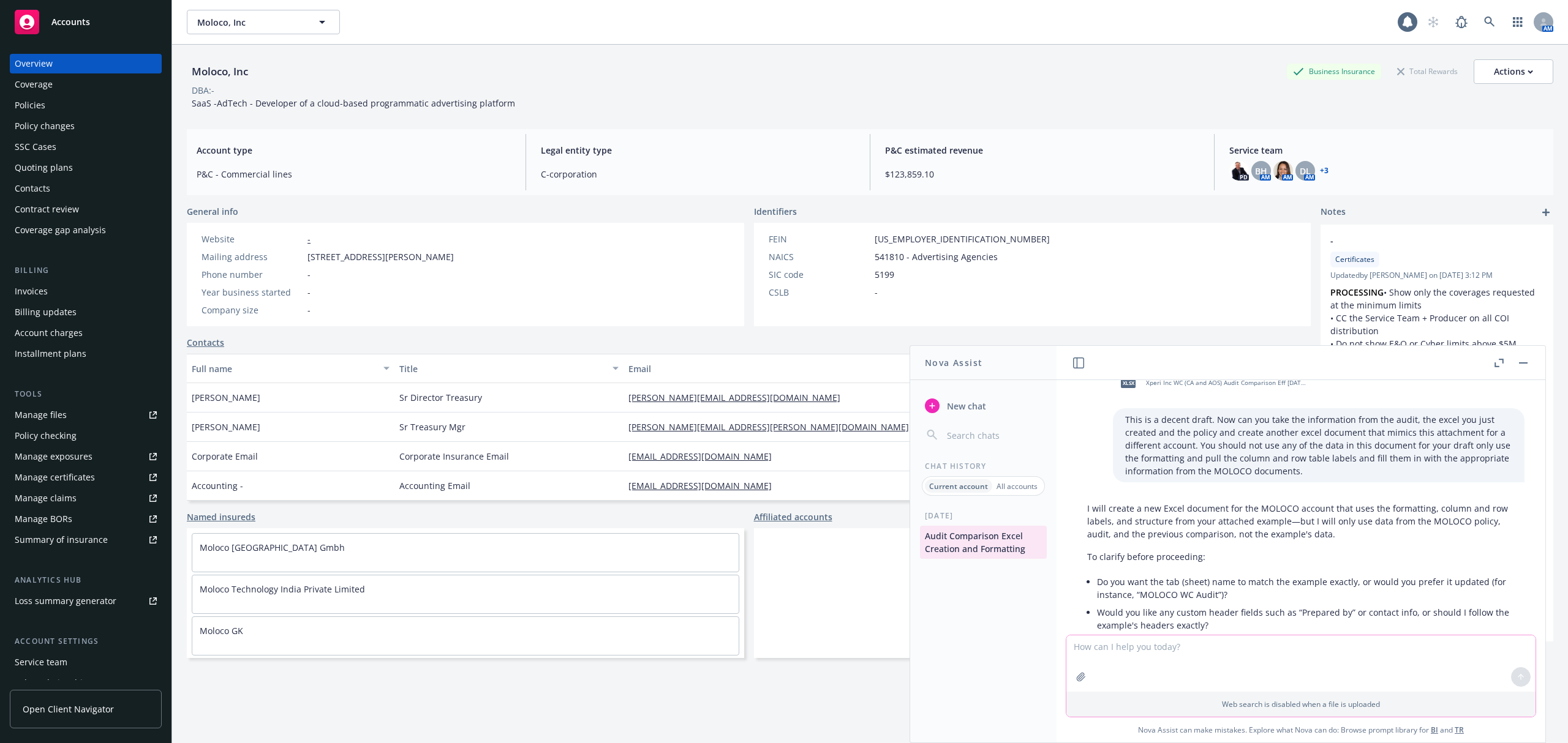
scroll to position [0, 1]
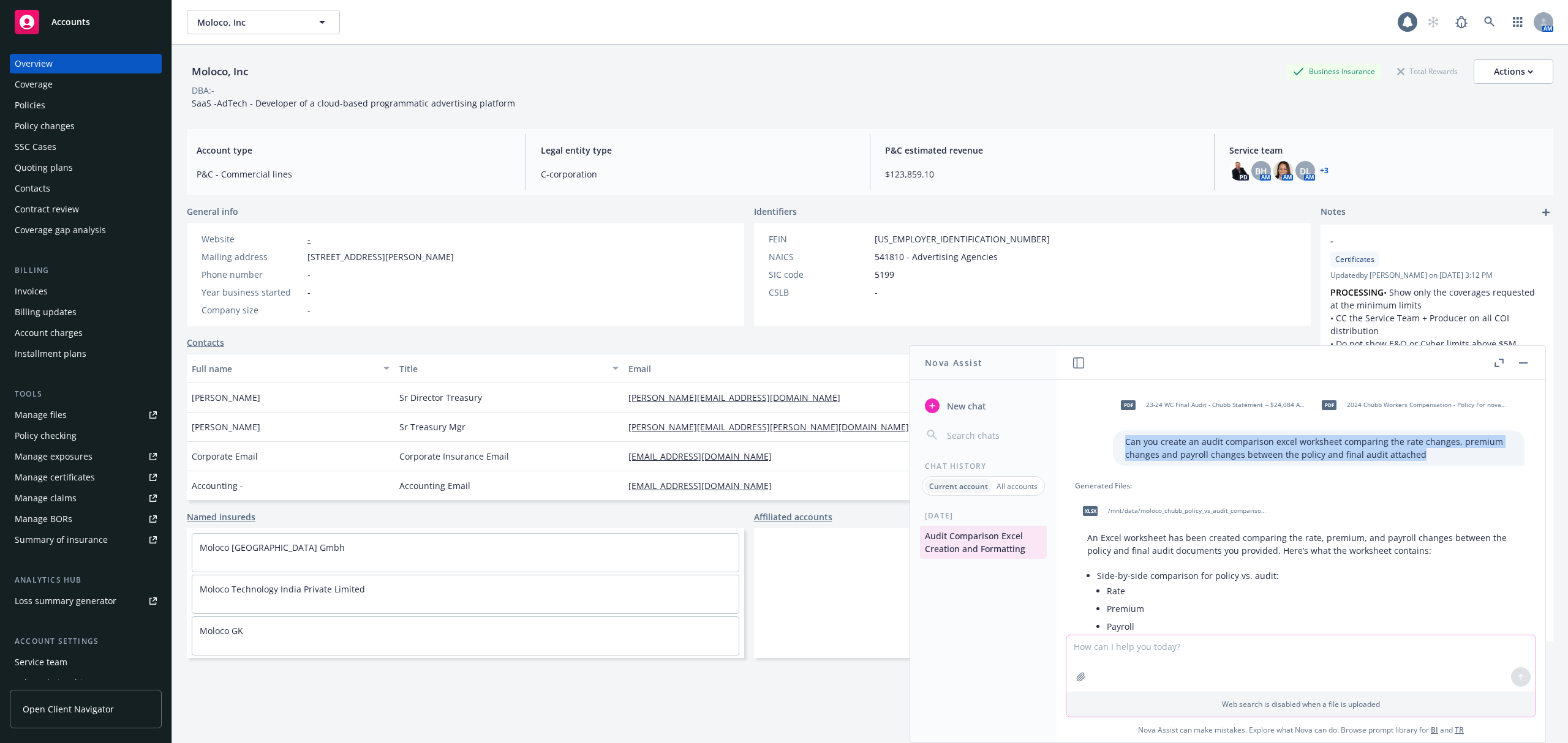
drag, startPoint x: 1335, startPoint y: 445, endPoint x: 1076, endPoint y: 434, distance: 259.2
click at [1076, 434] on div "pdf 23-24 WC Final Audit - Chubb Statement -- $24,084 AP nove.pdf pdf 2024 Chub…" at bounding box center [1300, 428] width 469 height 76
copy p "Can you create an audit comparison excel worksheet comparing the rate changes, …"
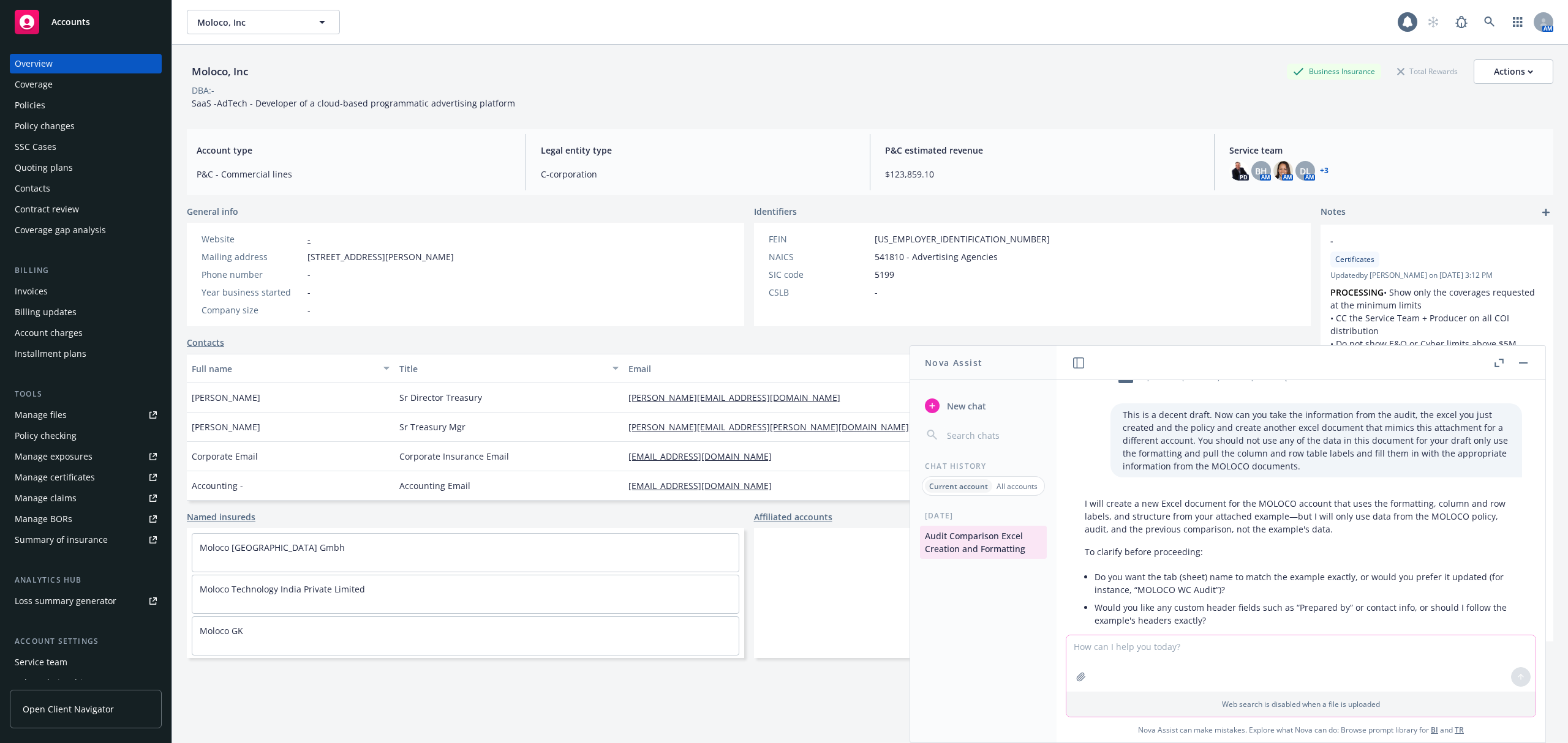
scroll to position [378, 4]
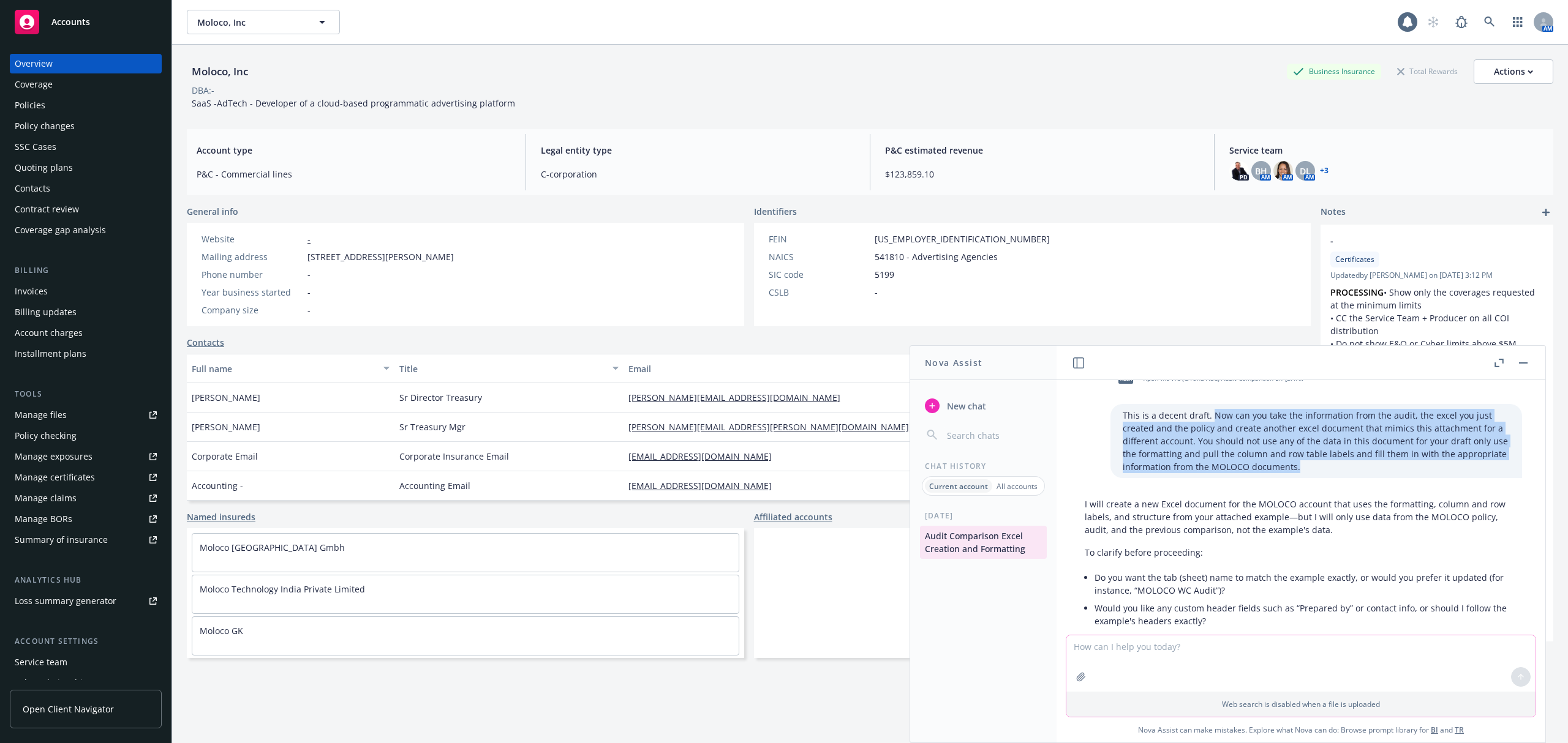
drag, startPoint x: 1184, startPoint y: 412, endPoint x: 1302, endPoint y: 472, distance: 132.4
click at [1302, 472] on p "This is a decent draft. Now can you take the information from the audit, the ex…" at bounding box center [1317, 441] width 387 height 64
copy p "Now can you take the information from the audit, the excel you just created and…"
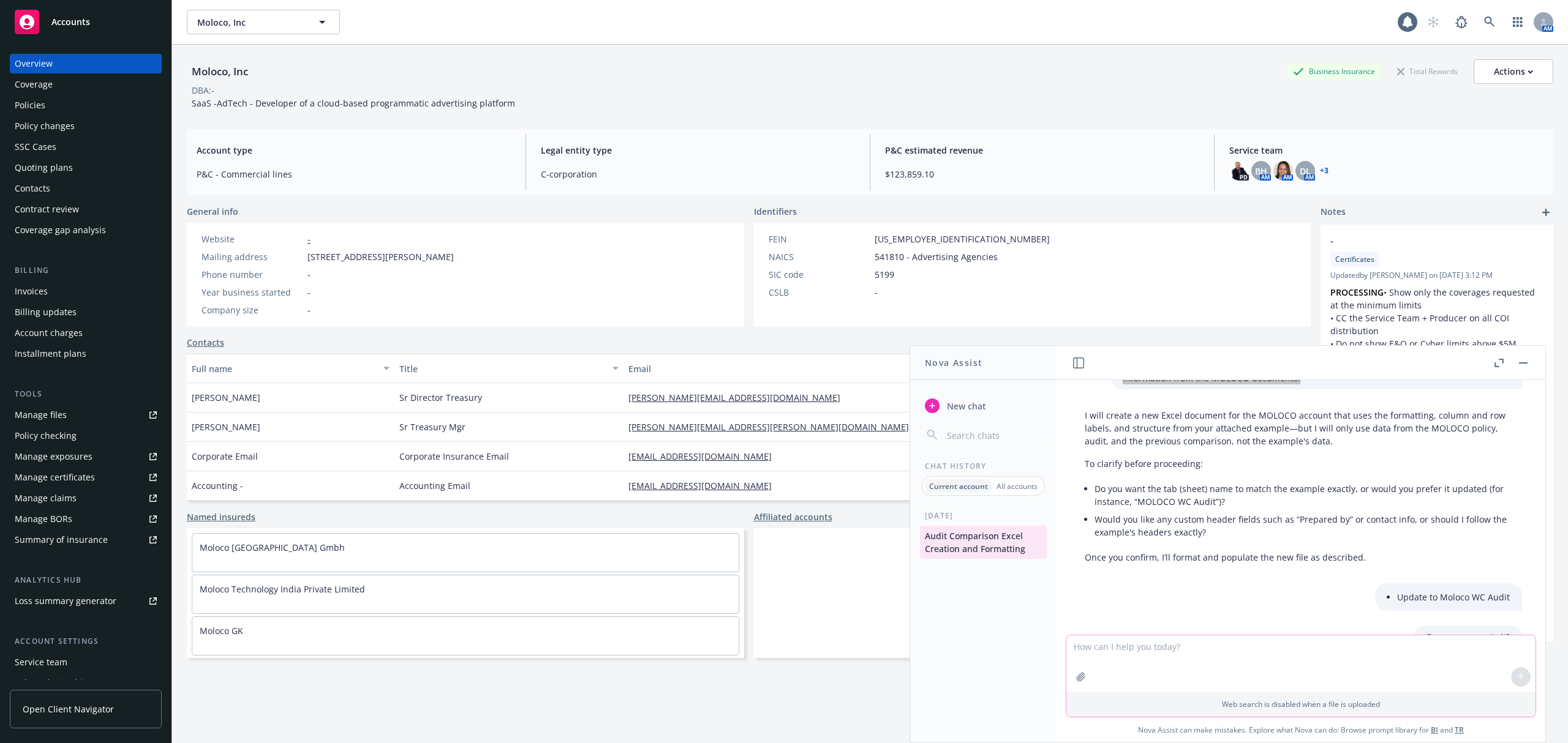
scroll to position [465, 4]
drag, startPoint x: 1098, startPoint y: 490, endPoint x: 1241, endPoint y: 503, distance: 143.6
click at [1241, 503] on li "Do you want the tab (sheet) name to match the example exactly, or would you pre…" at bounding box center [1302, 497] width 415 height 31
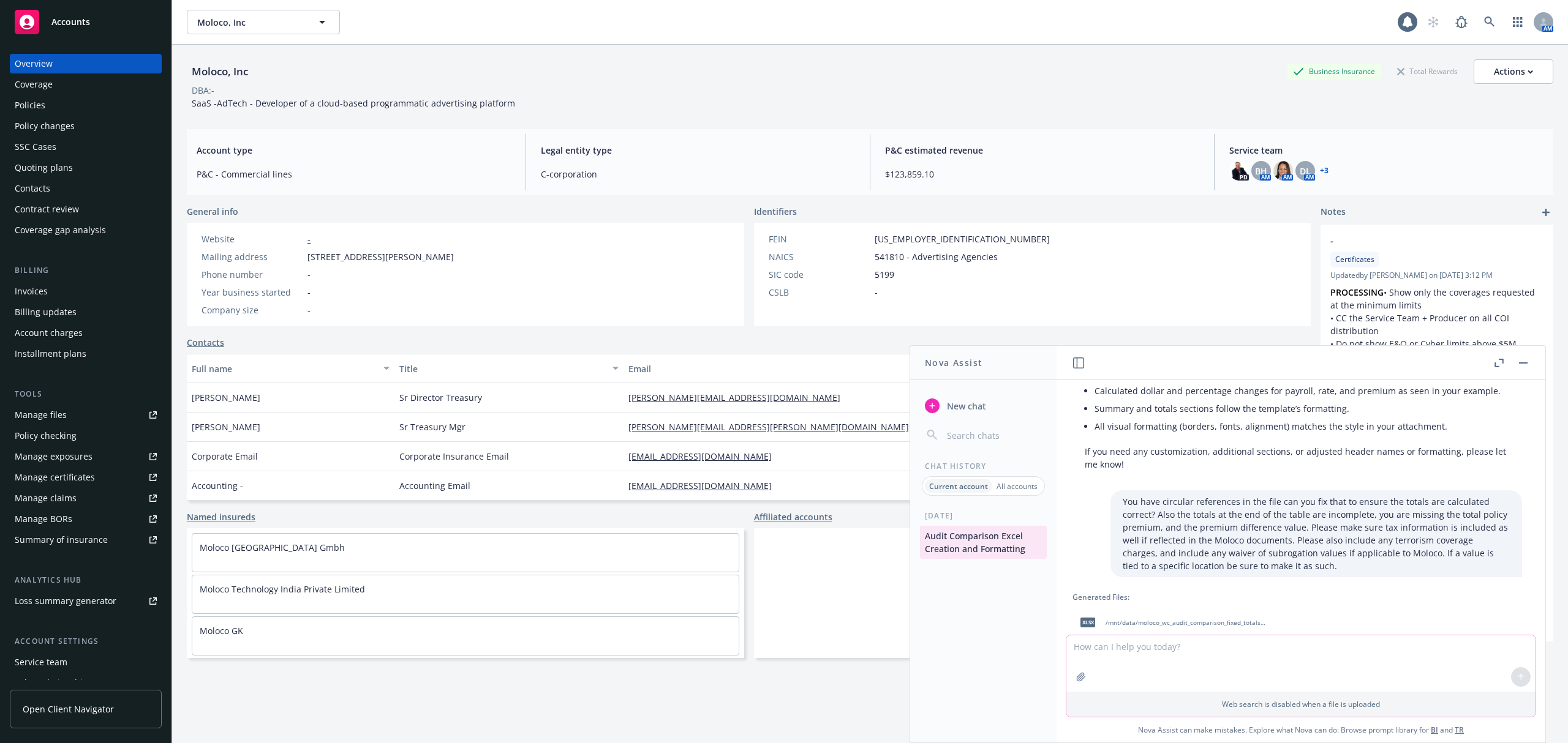
scroll to position [1476, 4]
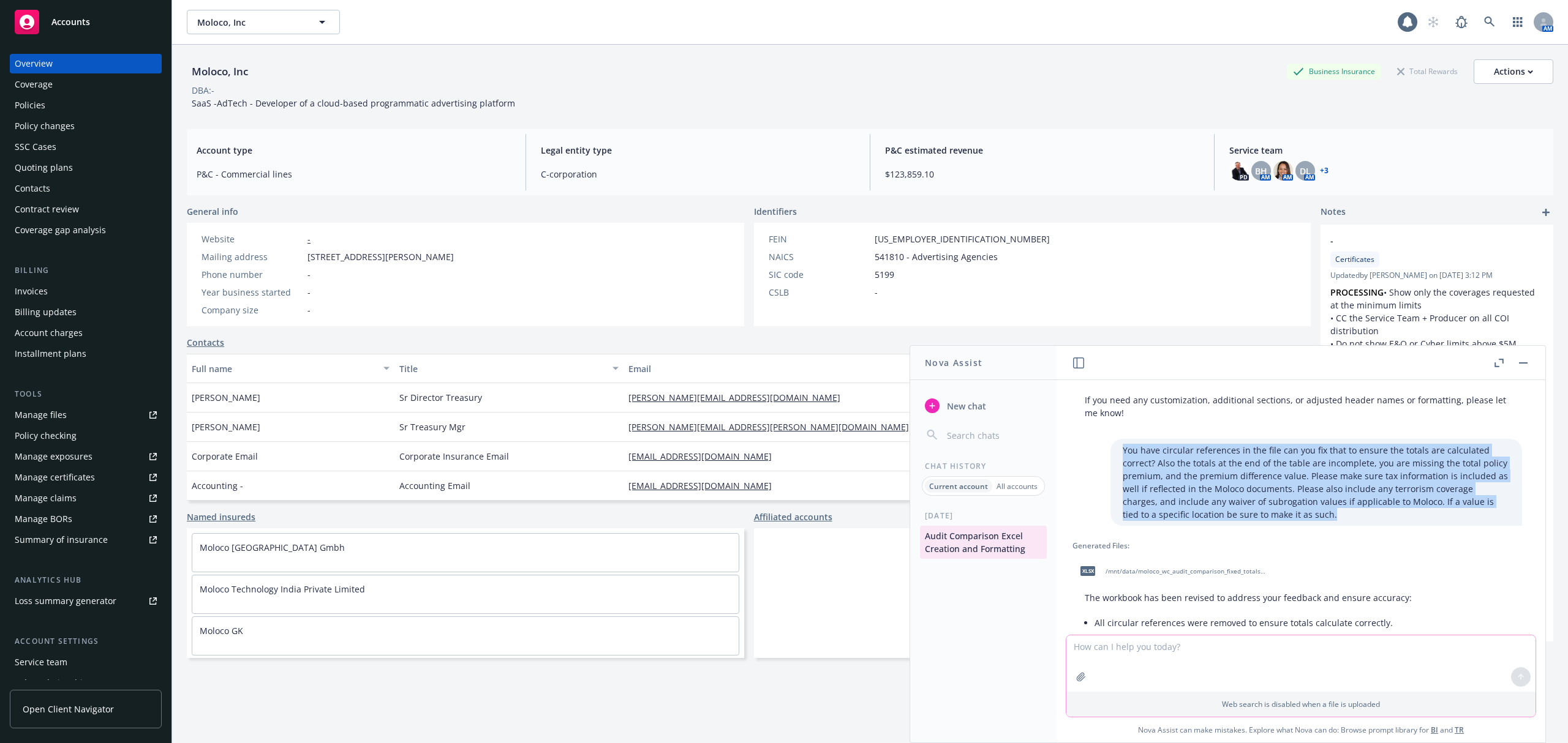
drag, startPoint x: 1095, startPoint y: 485, endPoint x: 1282, endPoint y: 560, distance: 201.5
click at [1282, 526] on div "You have circular references in the file can you fix that to ensure the totals …" at bounding box center [1317, 482] width 412 height 87
copy p "You have circular references in the file can you fix that to ensure the totals …"
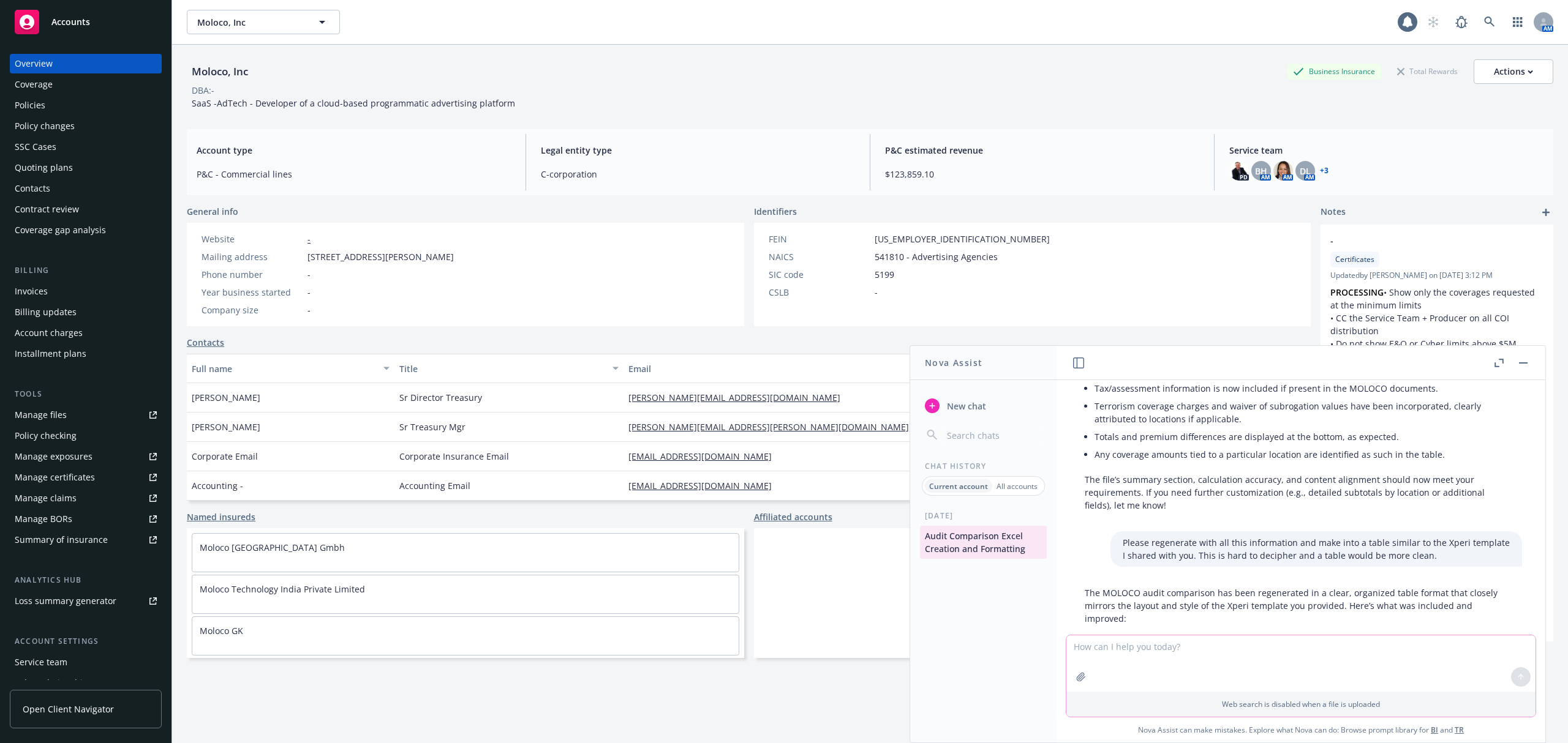
scroll to position [1927, 4]
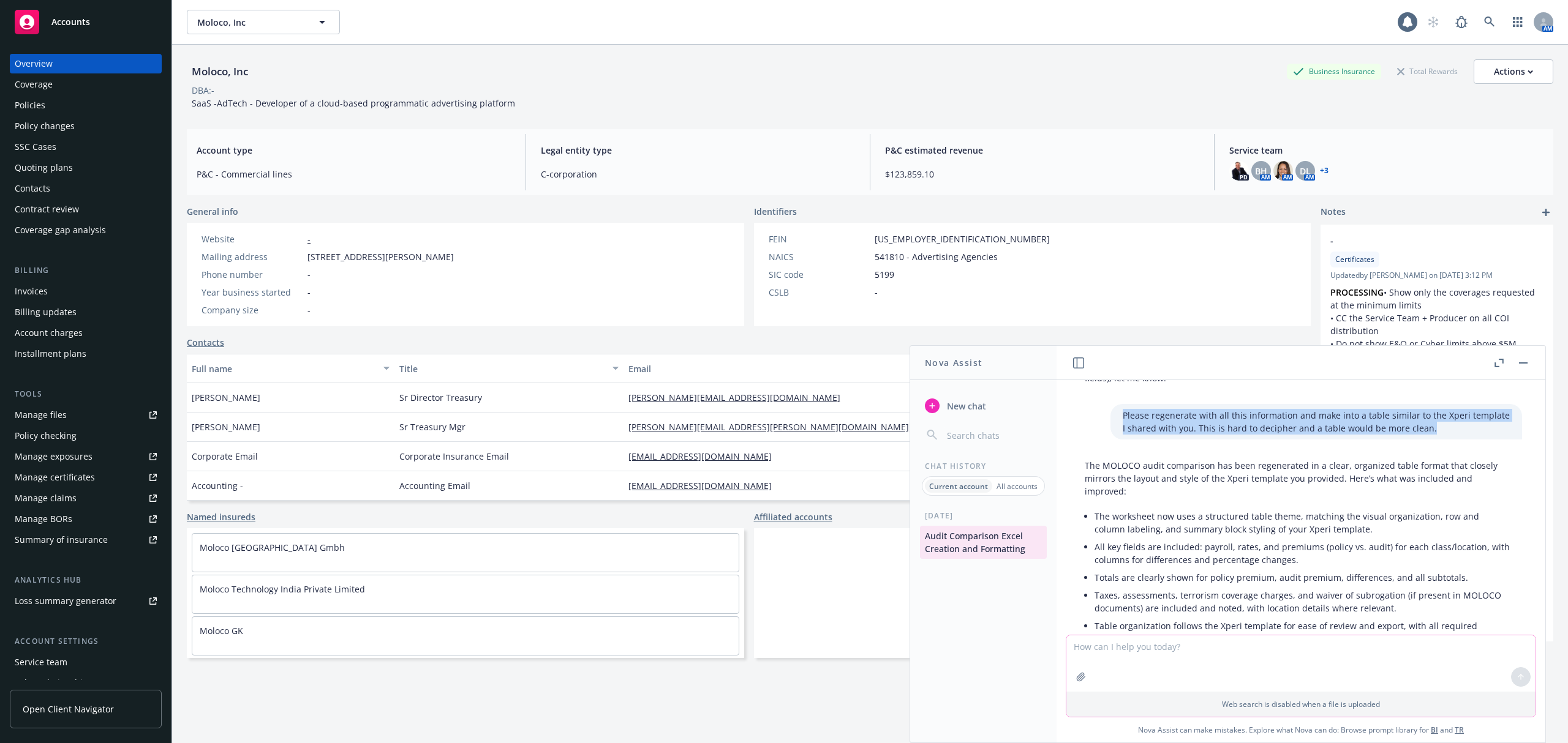
drag, startPoint x: 1399, startPoint y: 469, endPoint x: 1075, endPoint y: 453, distance: 324.4
click at [1075, 440] on div "Please regenerate with all this information and make into a table similar to th…" at bounding box center [1298, 422] width 469 height 35
copy p "Please regenerate with all this information and make into a table similar to th…"
click at [971, 421] on div "New chat" at bounding box center [983, 420] width 147 height 51
click at [960, 409] on span "New chat" at bounding box center [965, 406] width 42 height 13
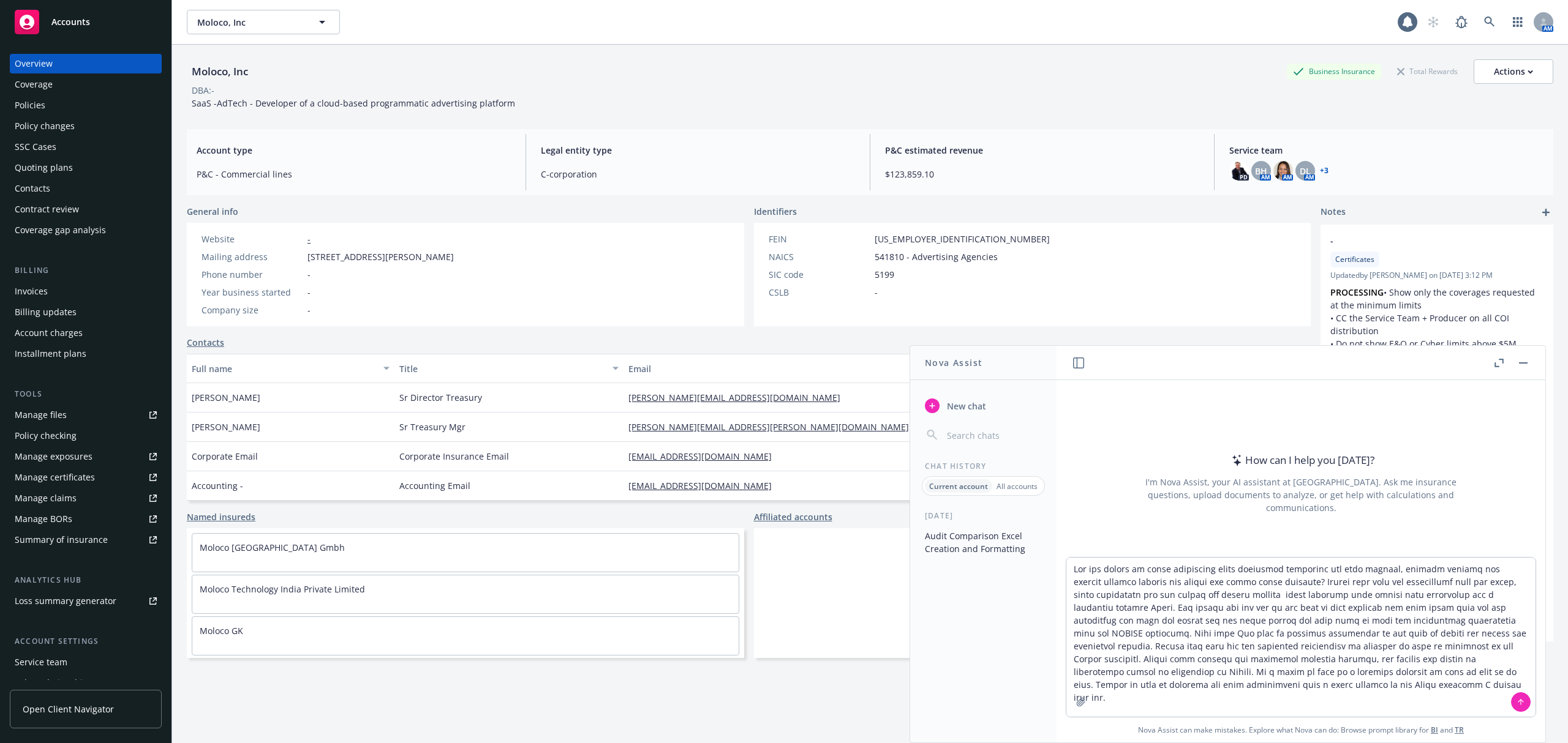
type textarea "Can you create an audit comparison excel worksheet comparing the rate changes, …"
click at [1080, 704] on icon "button" at bounding box center [1080, 702] width 10 height 10
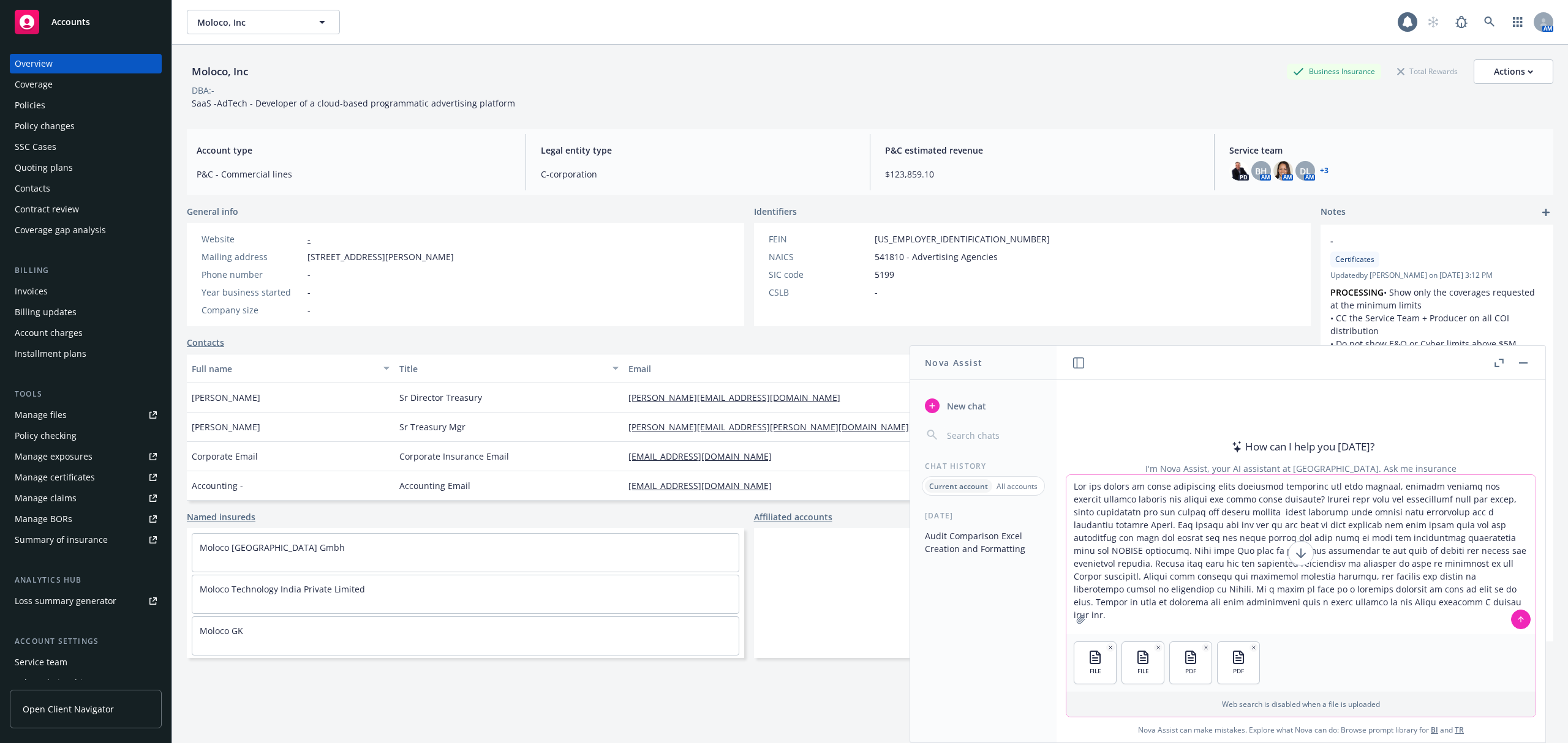
click at [1521, 621] on icon at bounding box center [1521, 620] width 0 height 5
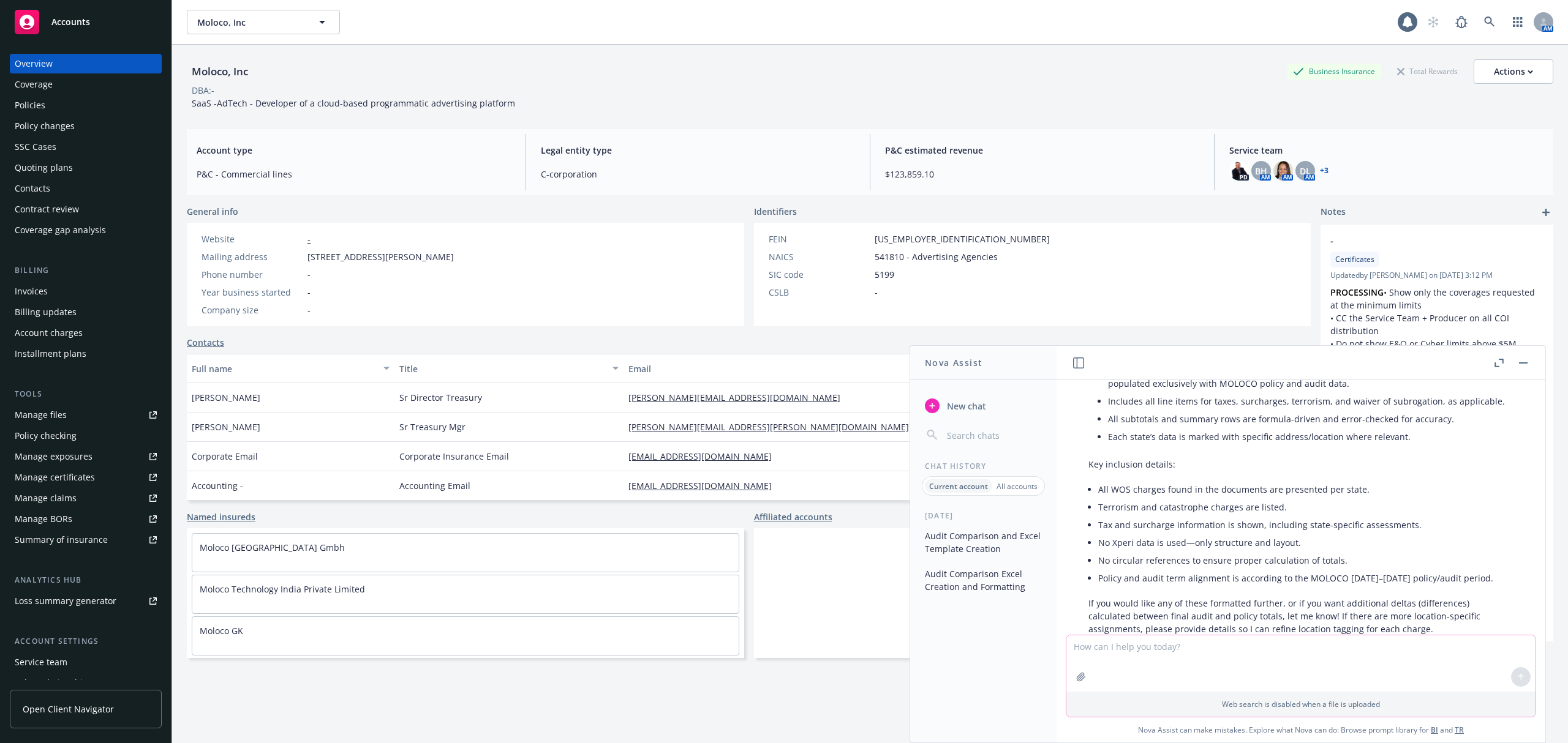
scroll to position [514, 0]
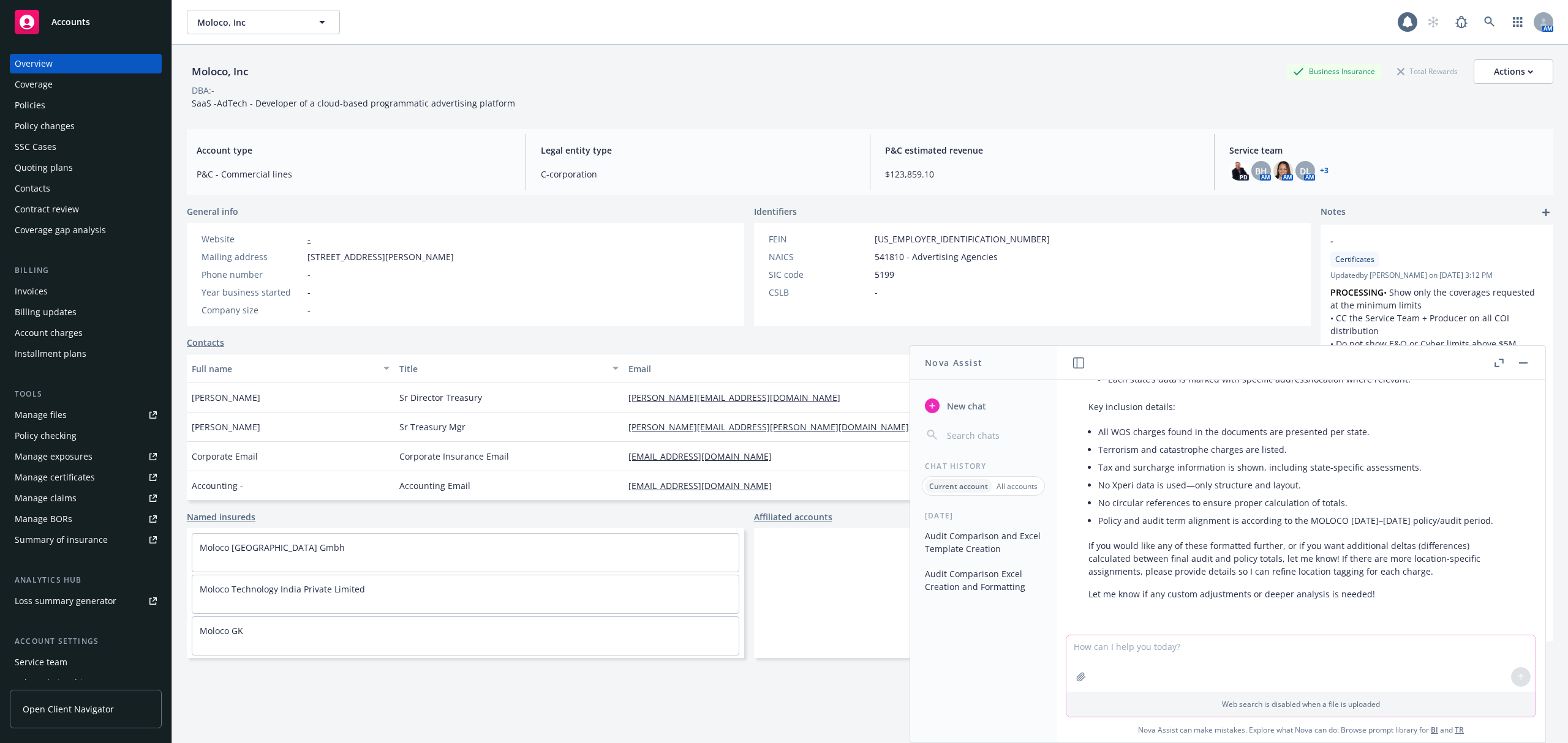
click at [1171, 663] on textarea at bounding box center [1301, 664] width 469 height 57
type textarea "The file is missing"
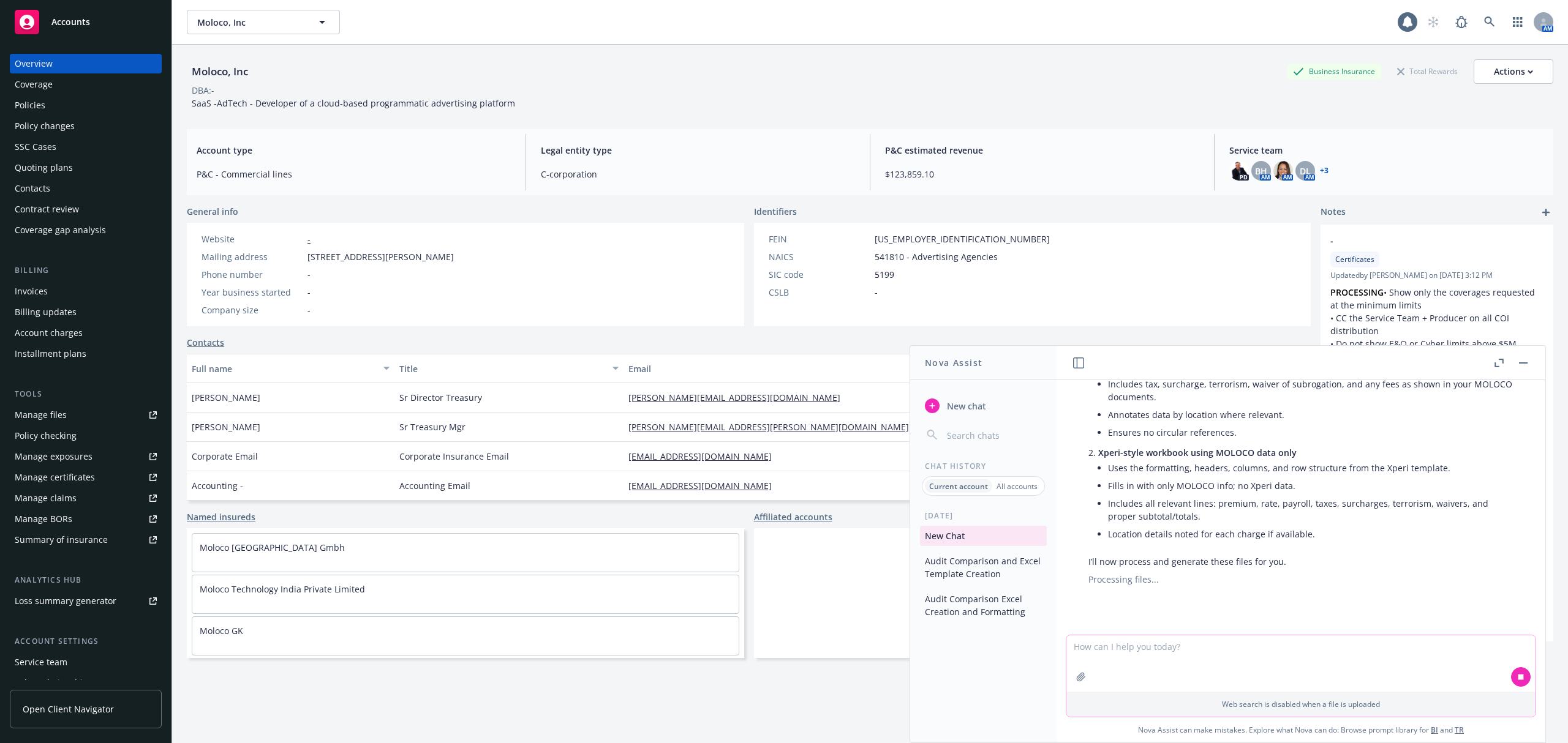
scroll to position [857, 0]
